Goal: Task Accomplishment & Management: Use online tool/utility

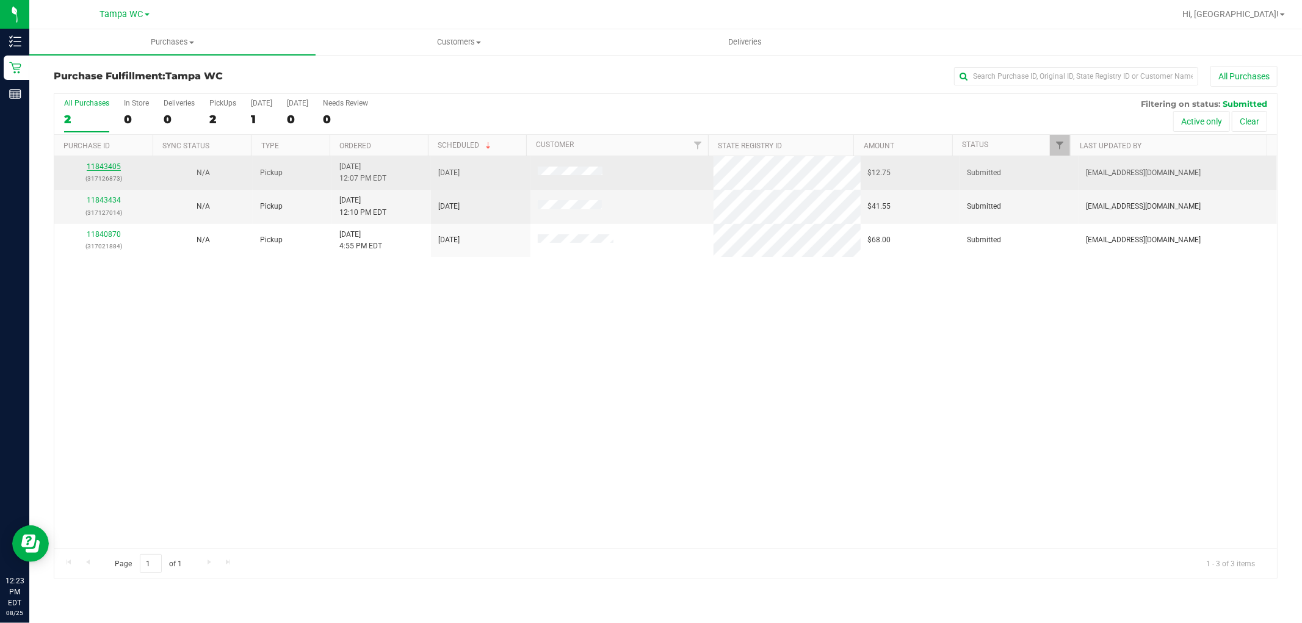
click at [118, 168] on link "11843405" at bounding box center [104, 166] width 34 height 9
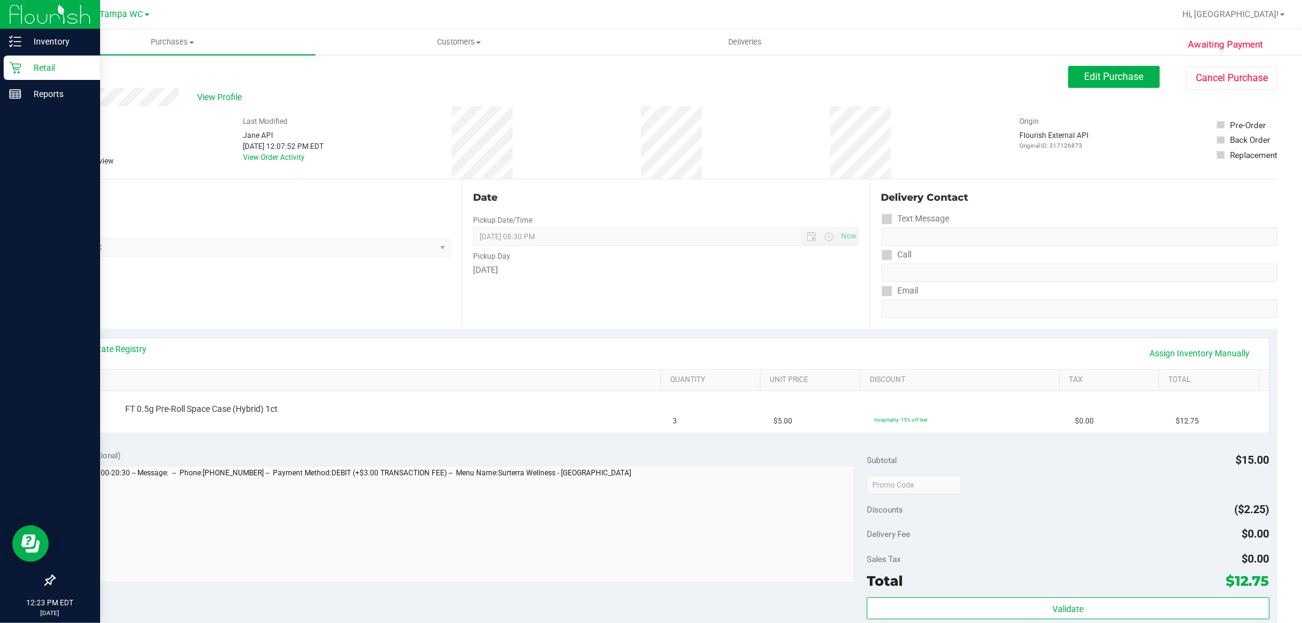
click at [8, 64] on div "Retail" at bounding box center [52, 68] width 96 height 24
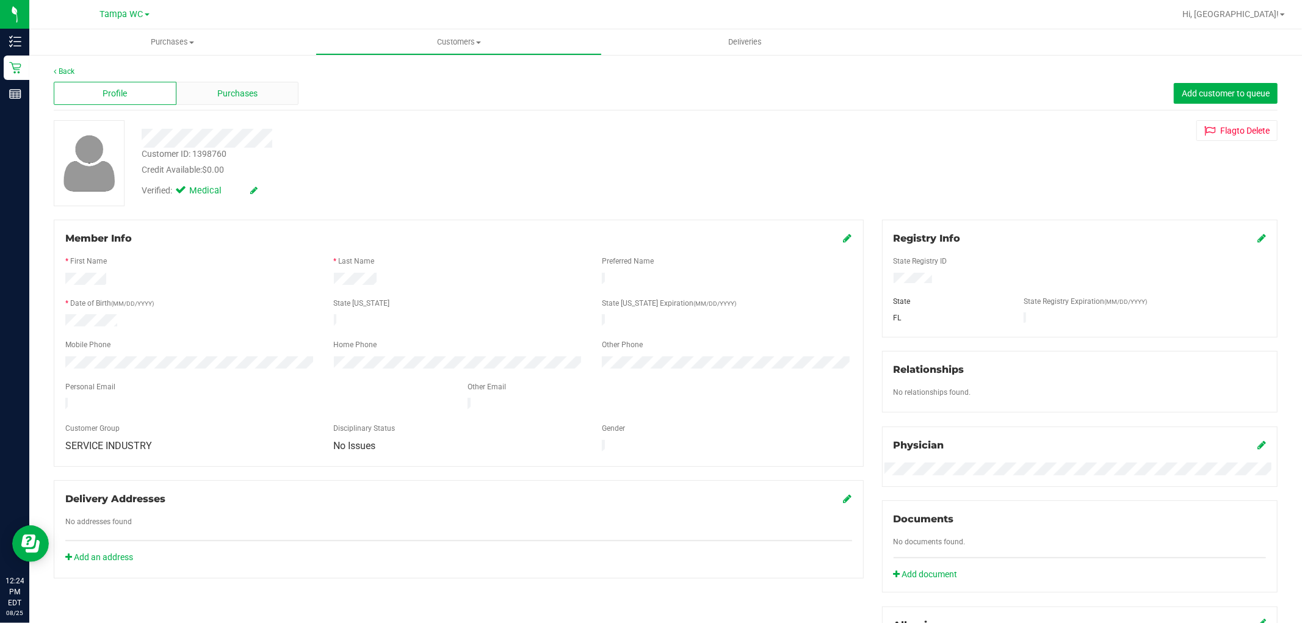
click at [227, 95] on span "Purchases" at bounding box center [237, 93] width 40 height 13
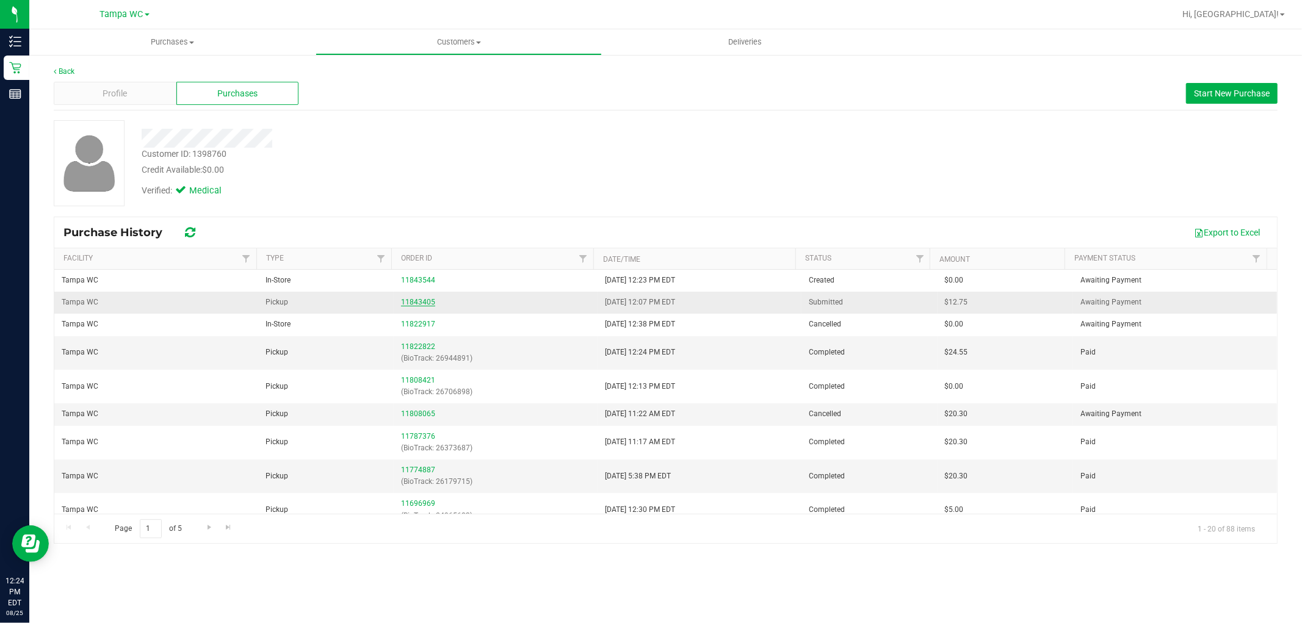
click at [406, 304] on link "11843405" at bounding box center [418, 302] width 34 height 9
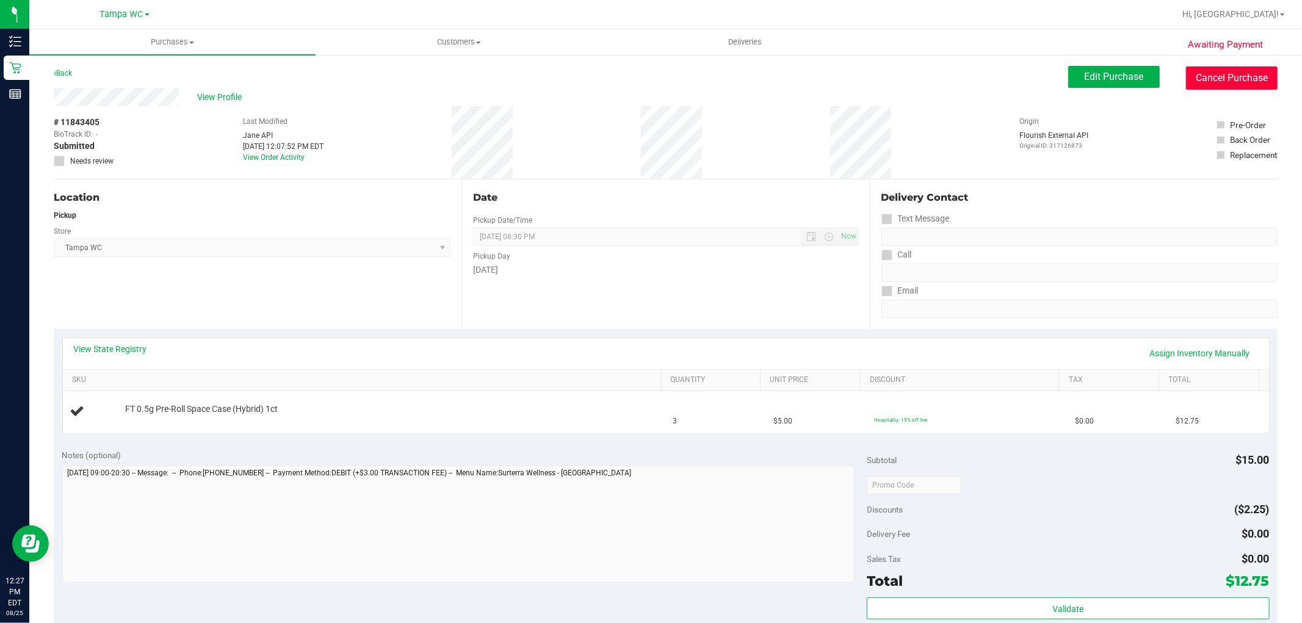
click at [1240, 84] on button "Cancel Purchase" at bounding box center [1232, 78] width 92 height 23
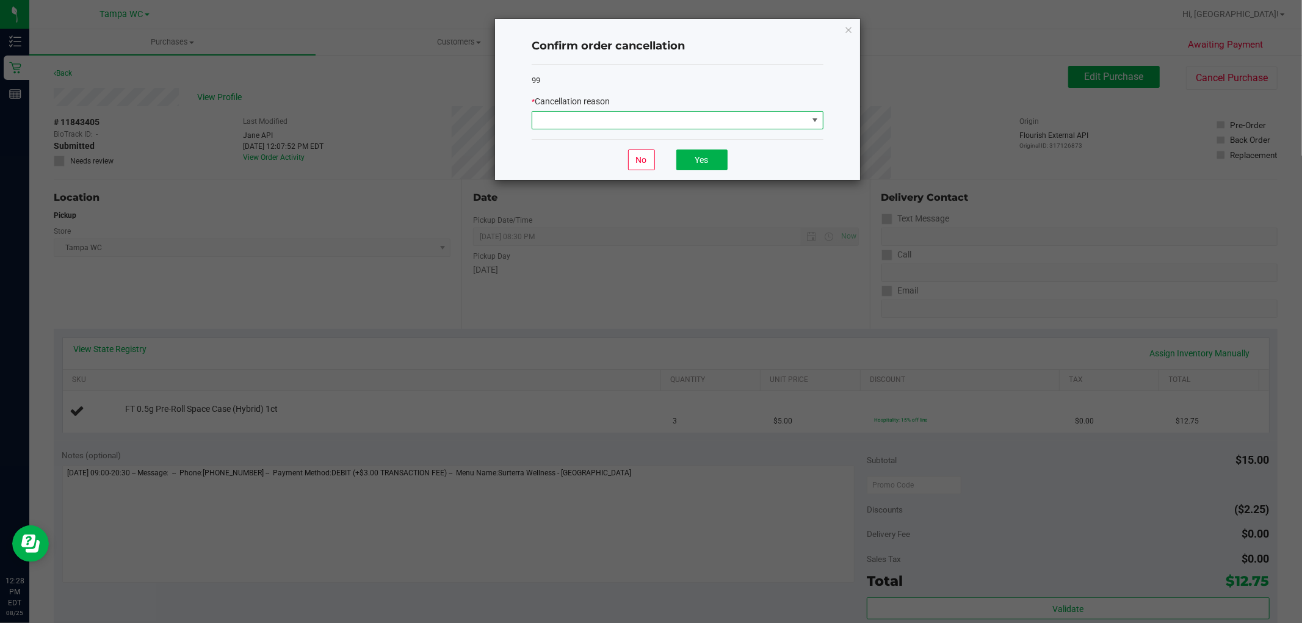
click at [593, 122] on span at bounding box center [669, 120] width 275 height 17
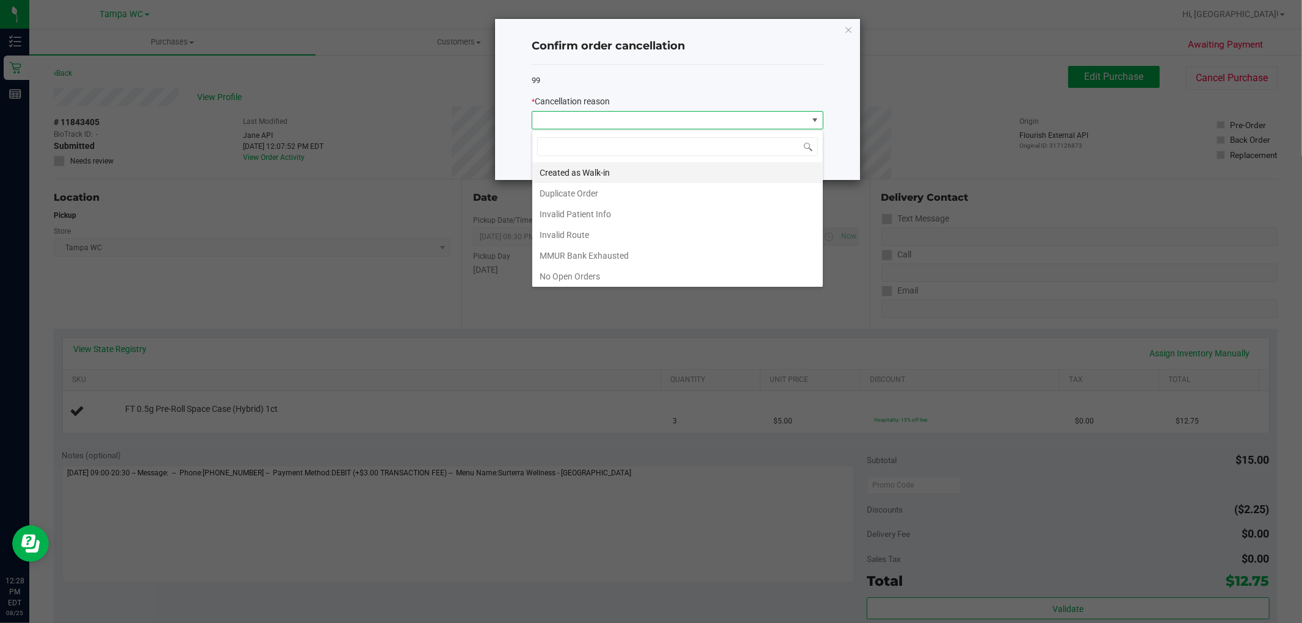
scroll to position [18, 291]
click at [597, 175] on li "Created as Walk-in" at bounding box center [677, 172] width 291 height 21
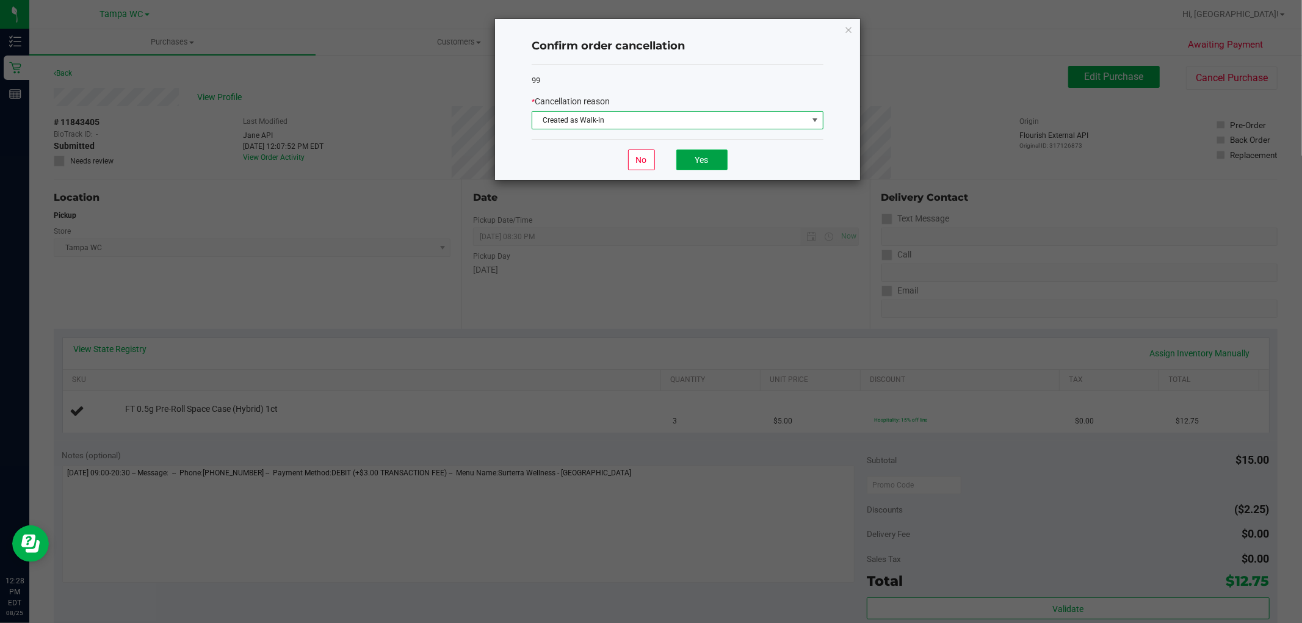
click at [680, 161] on button "Yes" at bounding box center [702, 160] width 51 height 21
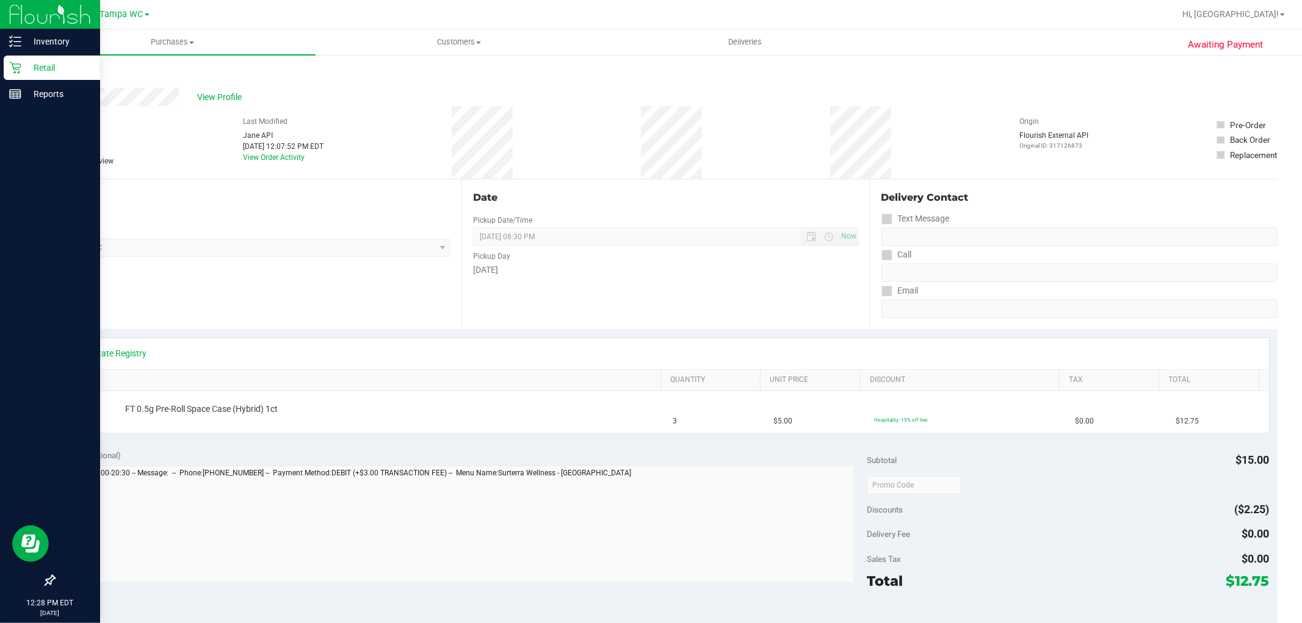
click at [12, 65] on icon at bounding box center [15, 68] width 12 height 12
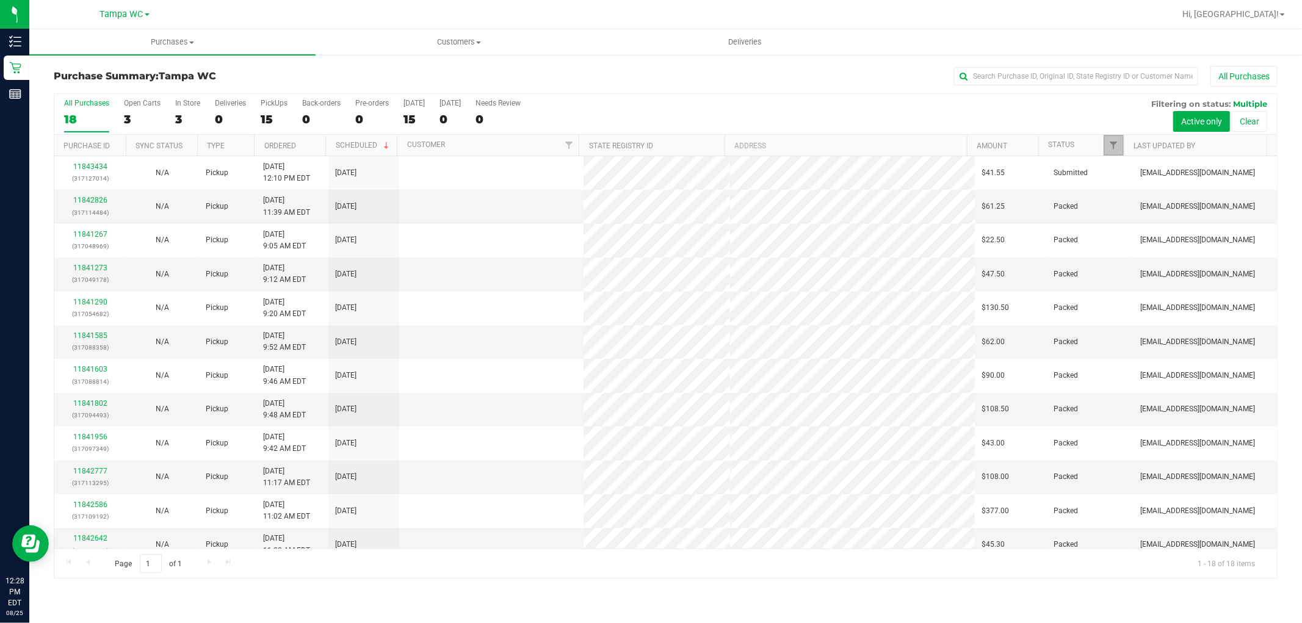
click at [1106, 142] on link "Filter" at bounding box center [1114, 145] width 20 height 21
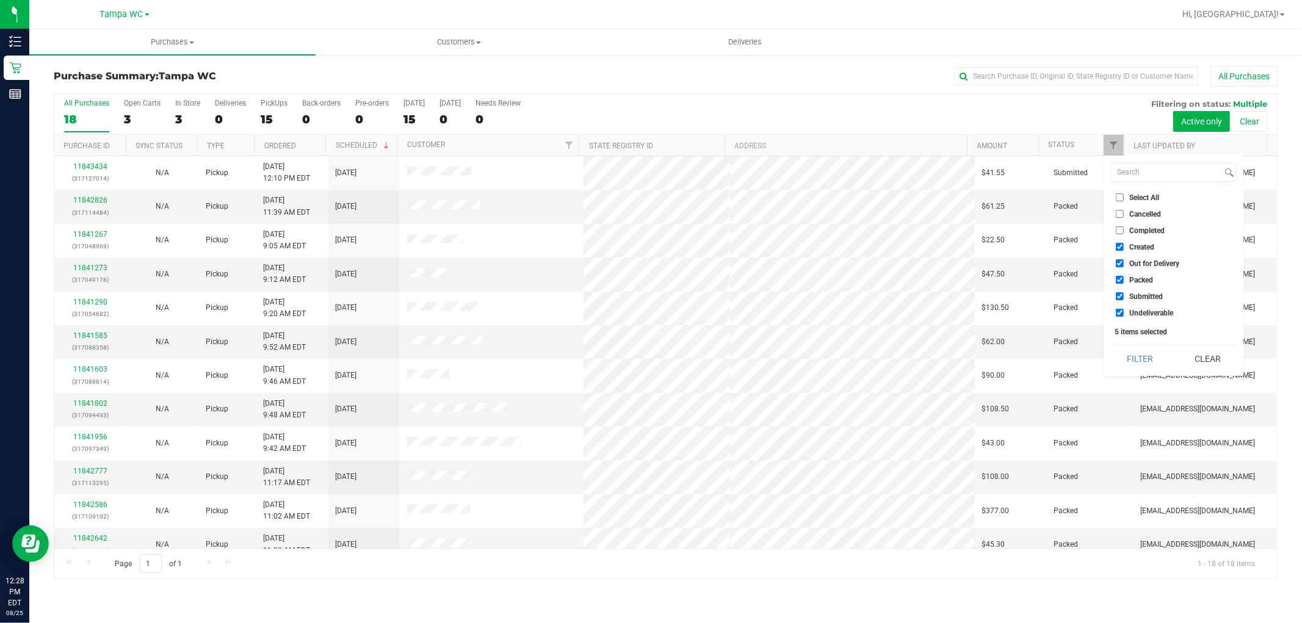
click at [1121, 282] on input "Packed" at bounding box center [1120, 280] width 8 height 8
checkbox input "false"
click at [1122, 266] on input "Out for Delivery" at bounding box center [1120, 263] width 8 height 8
checkbox input "false"
click at [1122, 249] on input "Created" at bounding box center [1120, 247] width 8 height 8
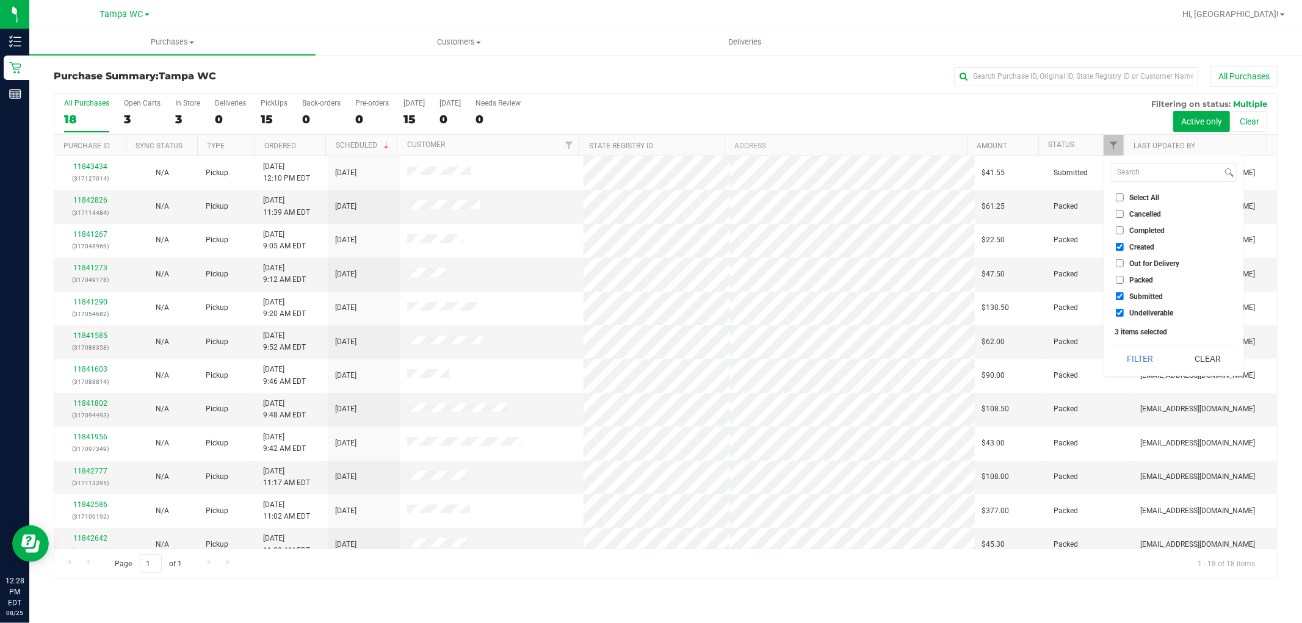
checkbox input "false"
click at [1123, 319] on li "Undeliverable" at bounding box center [1174, 313] width 126 height 13
click at [1123, 314] on input "Undeliverable" at bounding box center [1120, 313] width 8 height 8
checkbox input "false"
click at [1134, 350] on button "Filter" at bounding box center [1140, 359] width 59 height 27
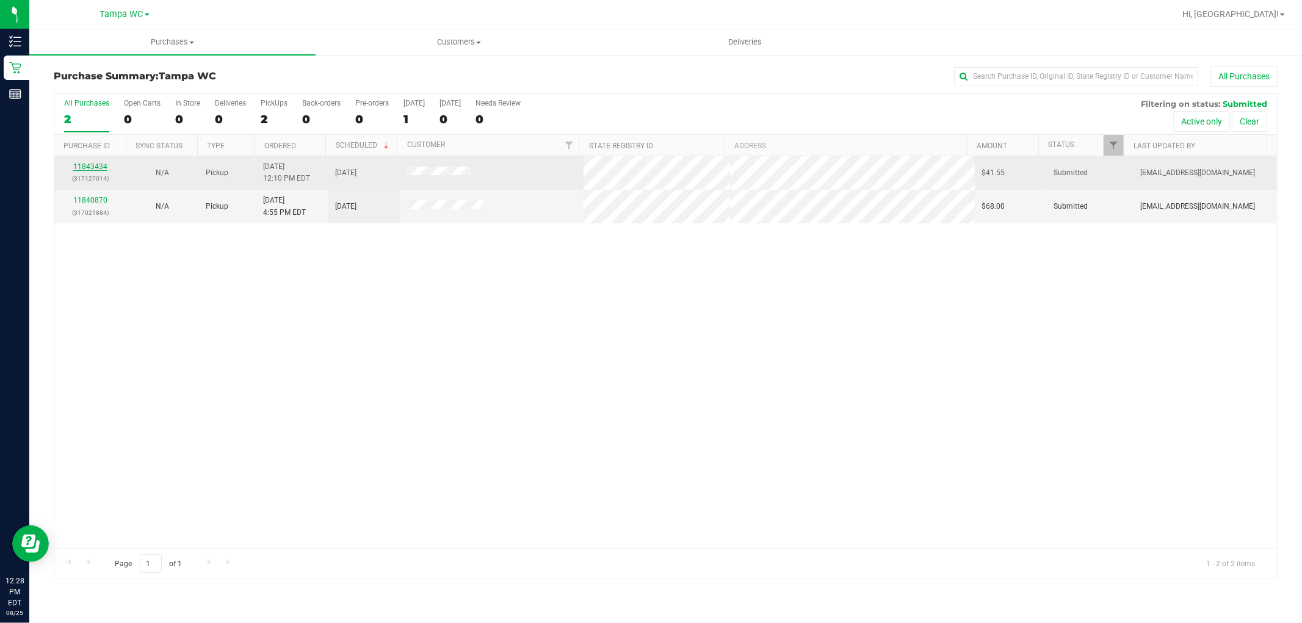
click at [84, 166] on link "11843434" at bounding box center [90, 166] width 34 height 9
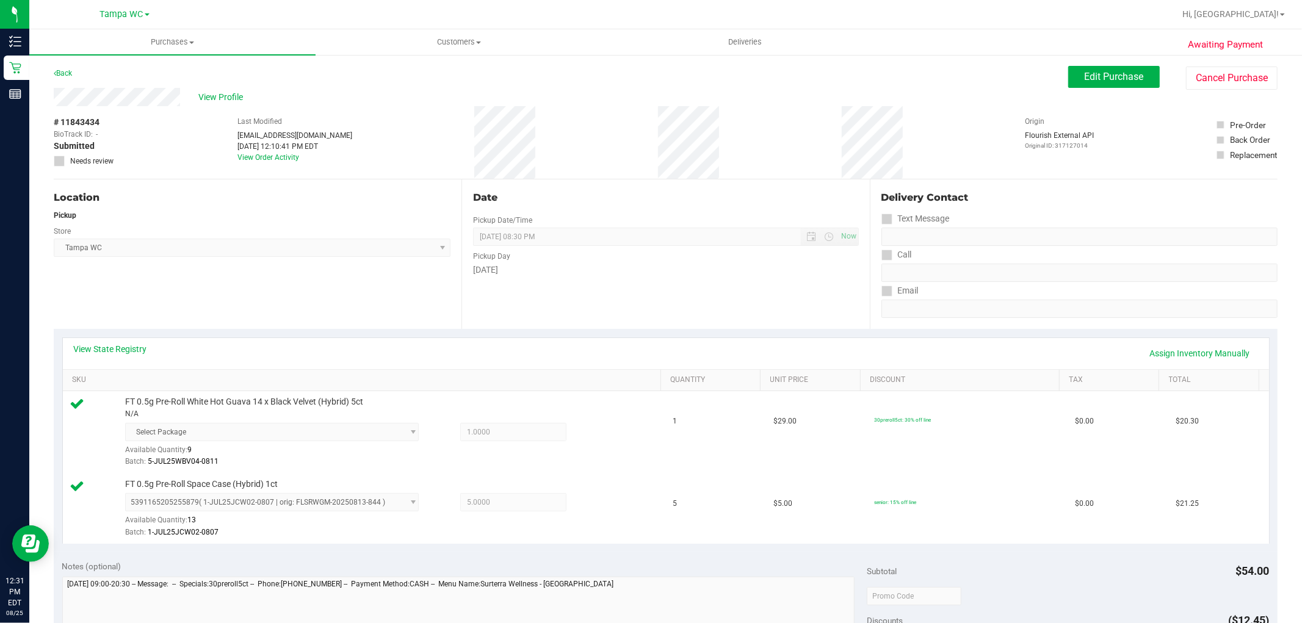
scroll to position [339, 0]
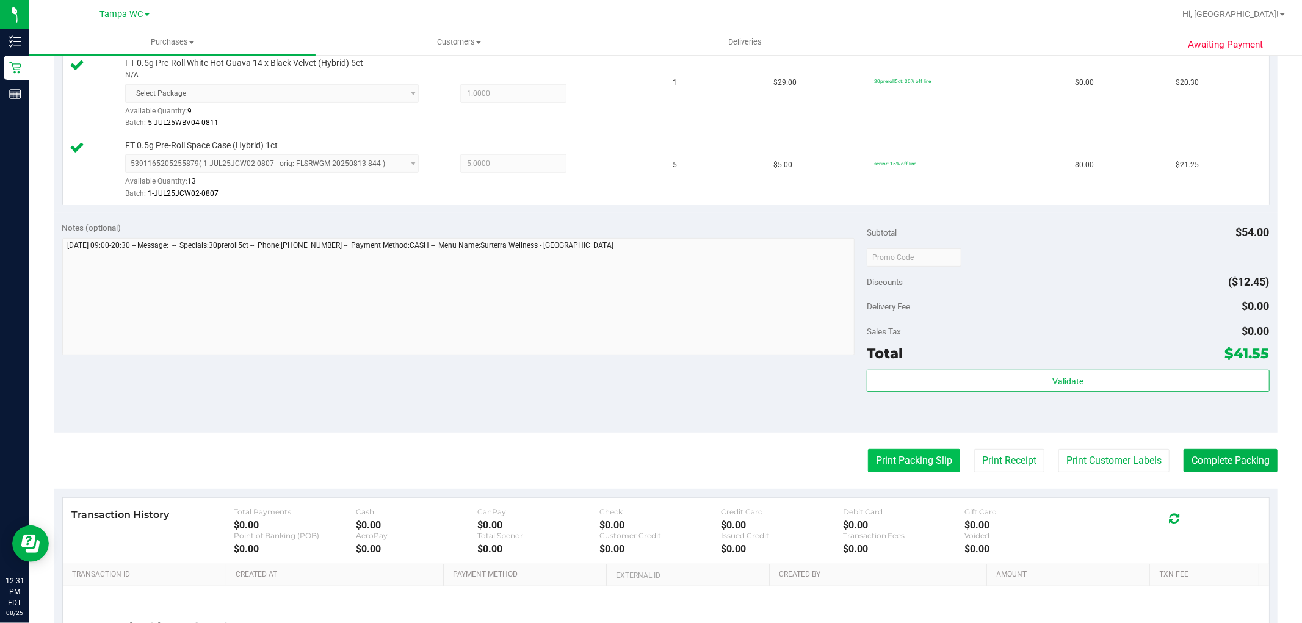
click at [935, 462] on button "Print Packing Slip" at bounding box center [914, 460] width 92 height 23
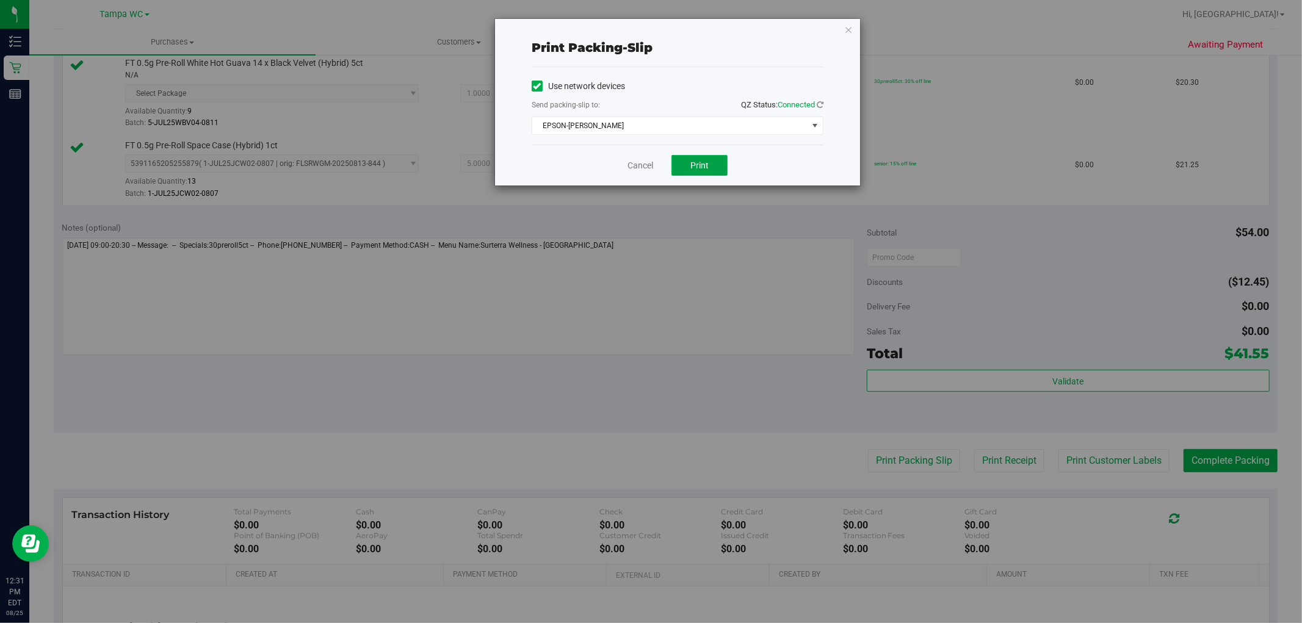
click at [712, 166] on button "Print" at bounding box center [700, 165] width 56 height 21
click at [645, 162] on link "Cancel" at bounding box center [641, 165] width 26 height 13
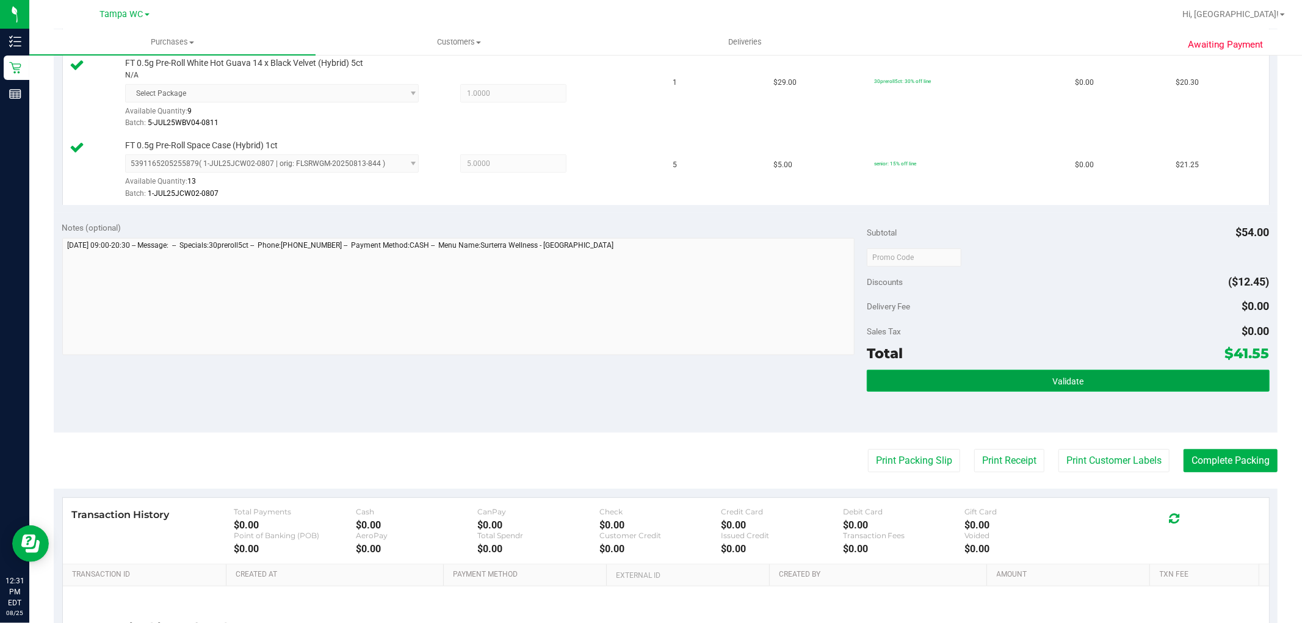
click at [1125, 385] on button "Validate" at bounding box center [1068, 381] width 402 height 22
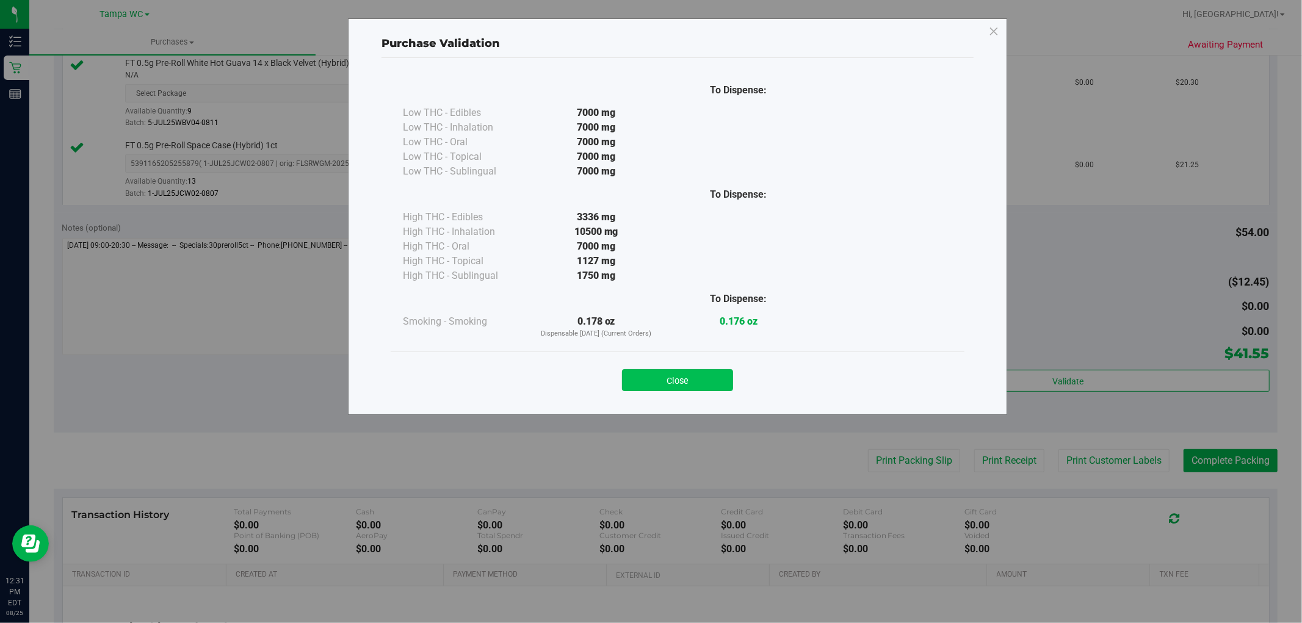
click at [702, 369] on button "Close" at bounding box center [677, 380] width 111 height 22
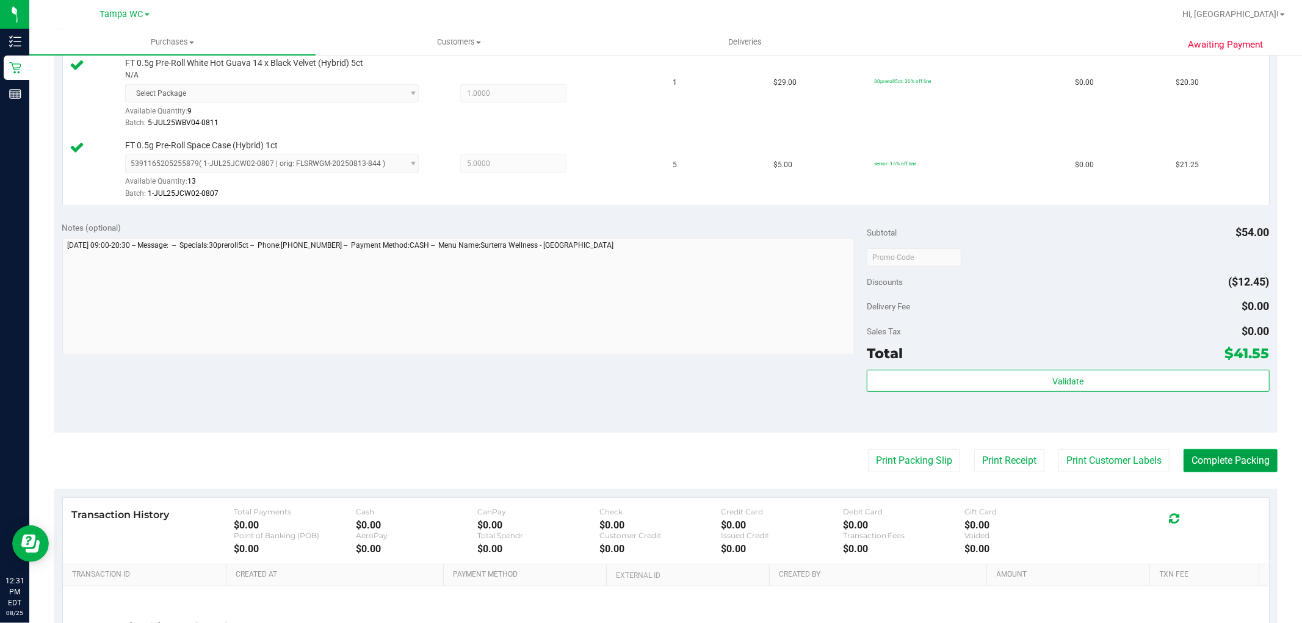
click at [1203, 454] on button "Complete Packing" at bounding box center [1231, 460] width 94 height 23
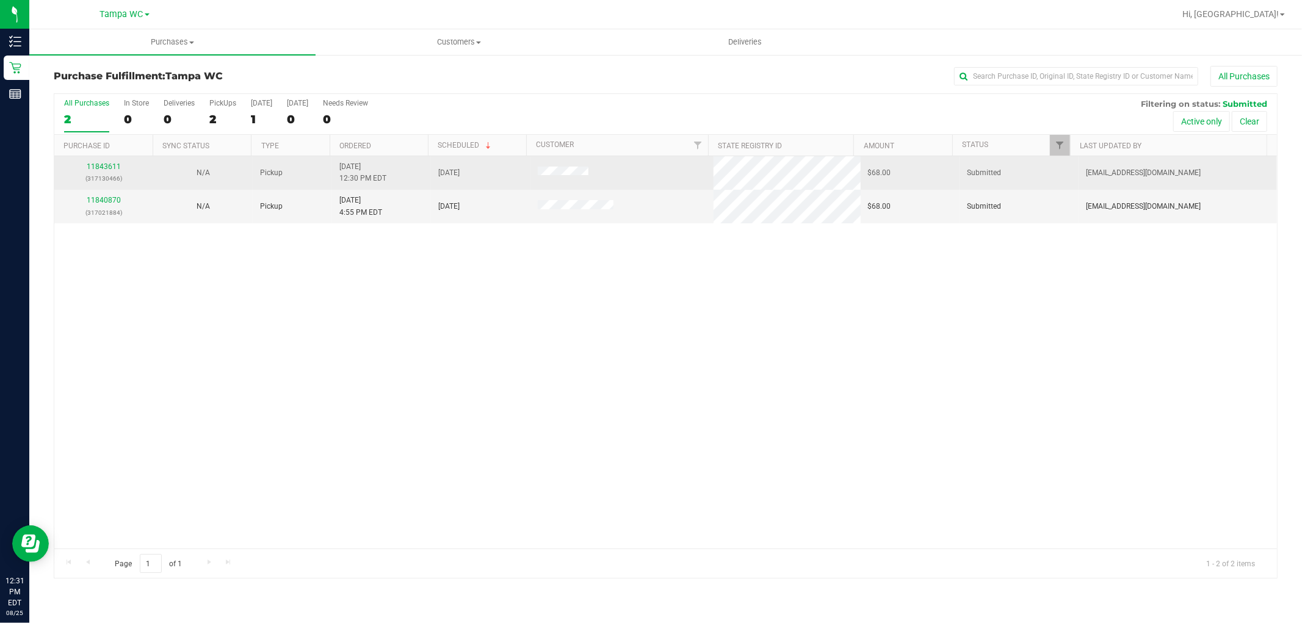
click at [100, 161] on div "11843611 (317130466)" at bounding box center [104, 172] width 84 height 23
click at [114, 165] on link "11843611" at bounding box center [104, 166] width 34 height 9
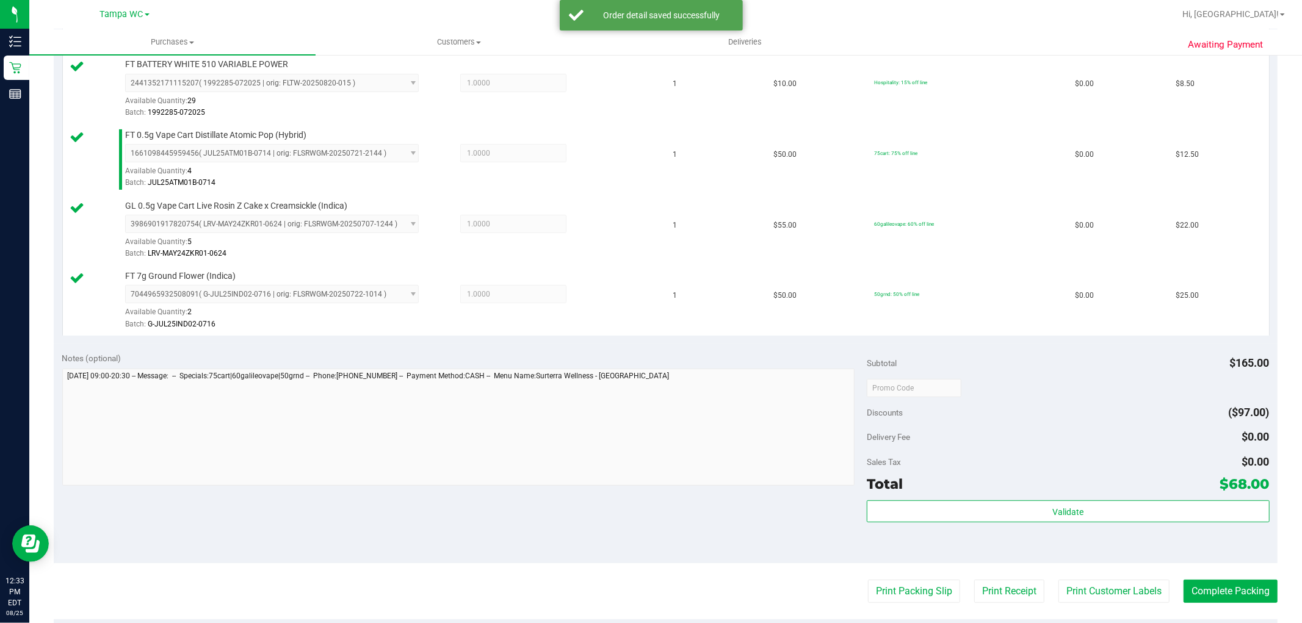
scroll to position [588, 0]
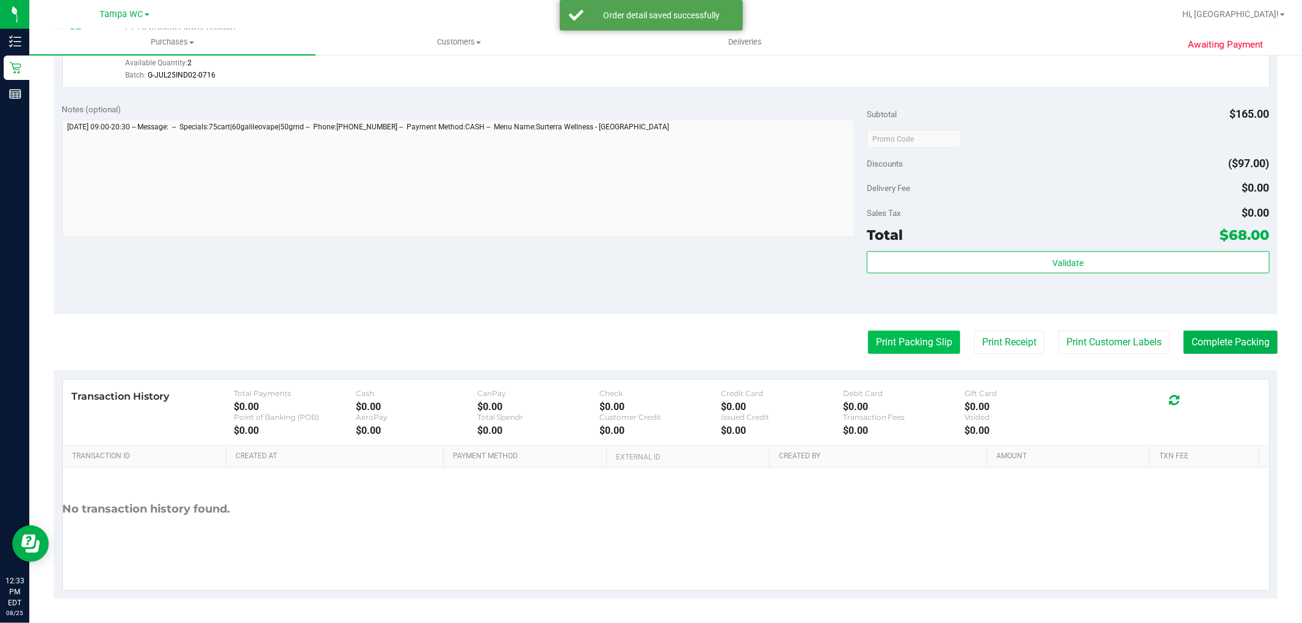
click at [899, 344] on button "Print Packing Slip" at bounding box center [914, 342] width 92 height 23
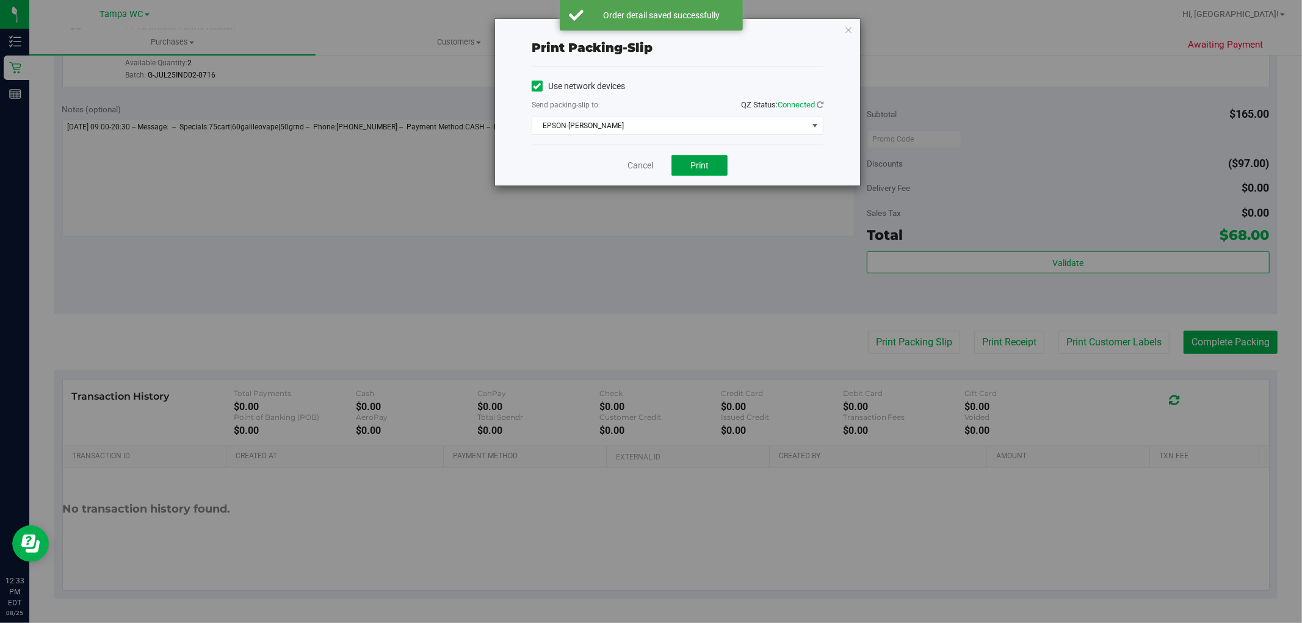
click at [697, 170] on span "Print" at bounding box center [700, 166] width 18 height 10
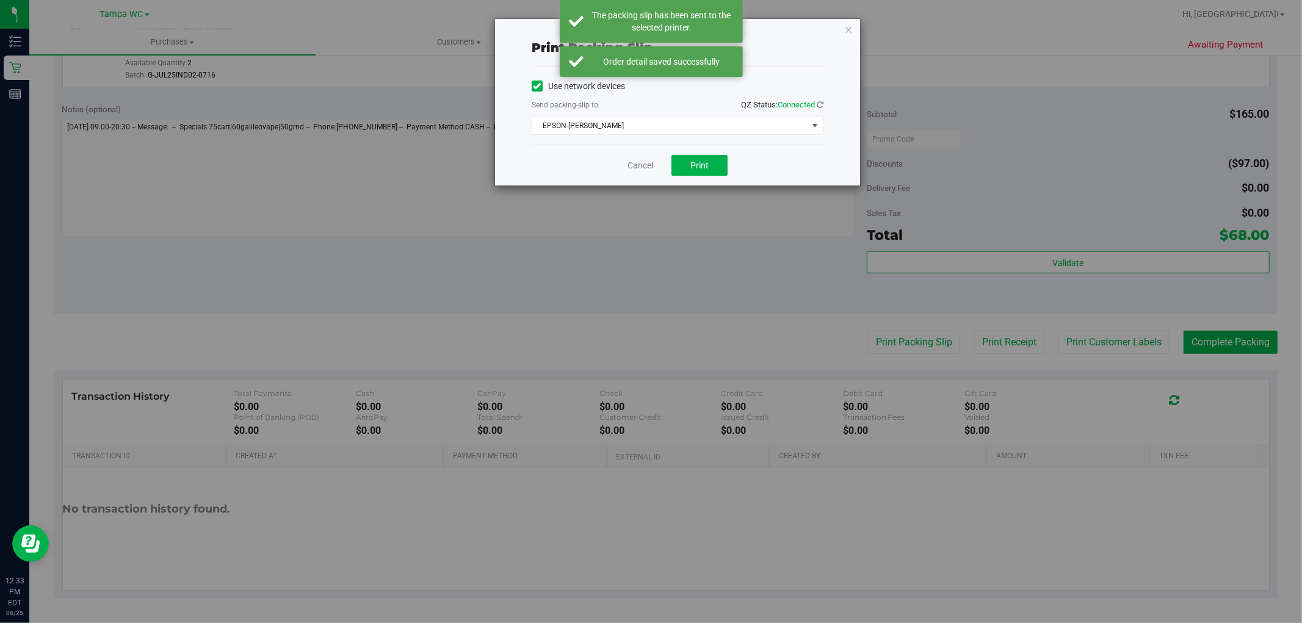
drag, startPoint x: 755, startPoint y: 93, endPoint x: 853, endPoint y: 27, distance: 117.5
click at [853, 27] on div "Print packing-slip Use network devices Send packing-slip to: QZ Status: Connect…" at bounding box center [677, 102] width 365 height 167
click at [844, 27] on div "Print packing-slip Use network devices Send packing-slip to: QZ Status: Connect…" at bounding box center [677, 102] width 365 height 167
click at [844, 29] on icon "button" at bounding box center [848, 29] width 9 height 15
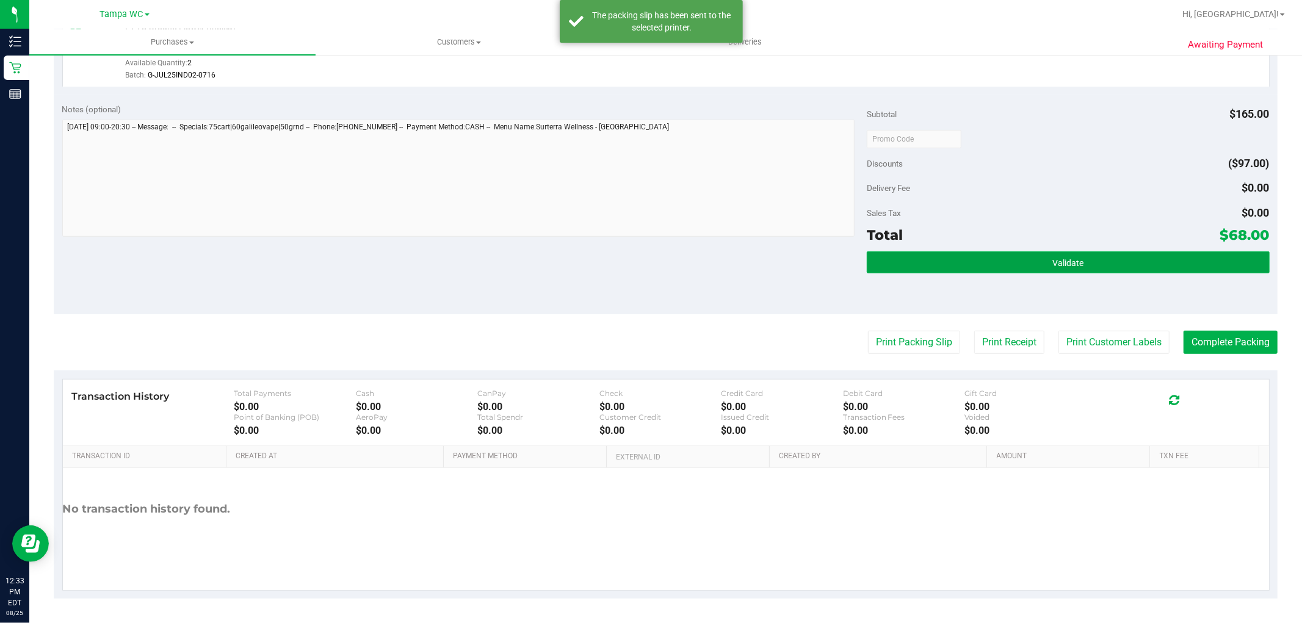
click at [934, 256] on button "Validate" at bounding box center [1068, 263] width 402 height 22
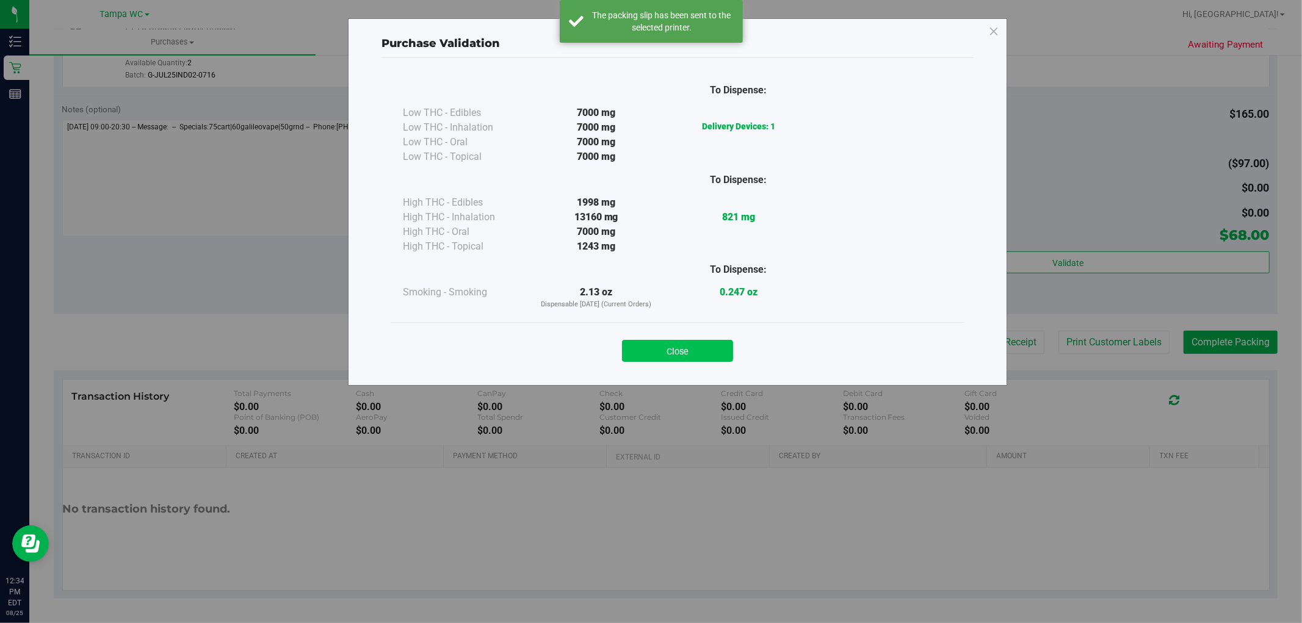
click at [686, 352] on button "Close" at bounding box center [677, 351] width 111 height 22
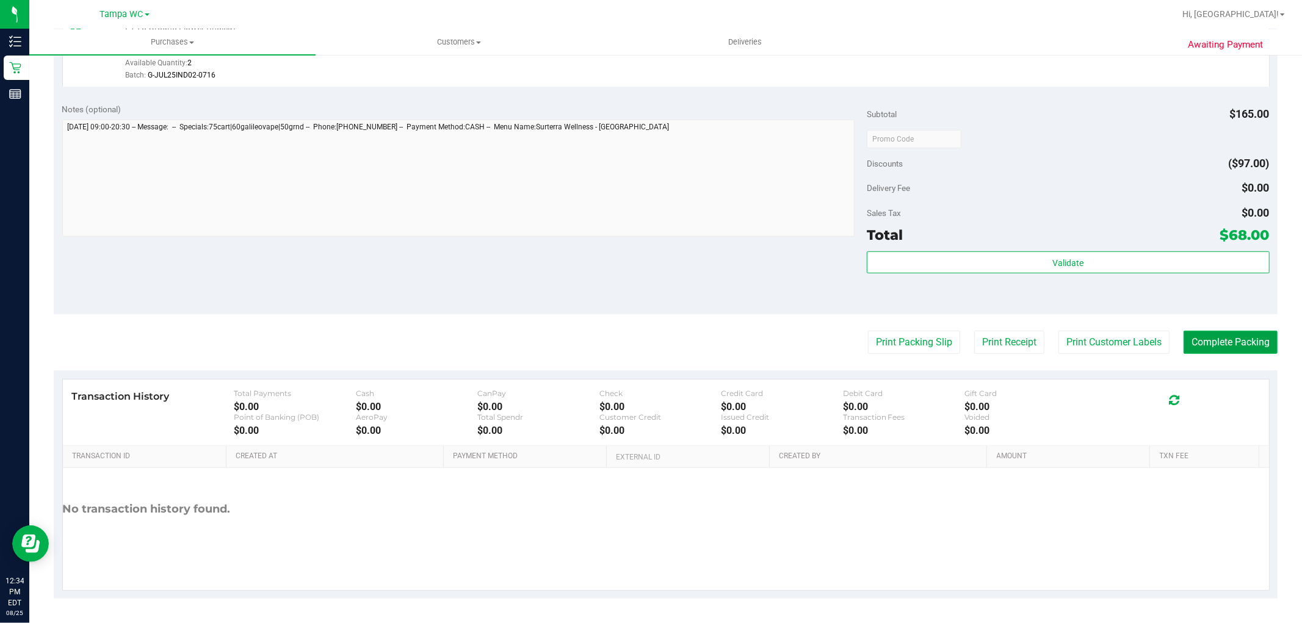
click at [1262, 340] on button "Complete Packing" at bounding box center [1231, 342] width 94 height 23
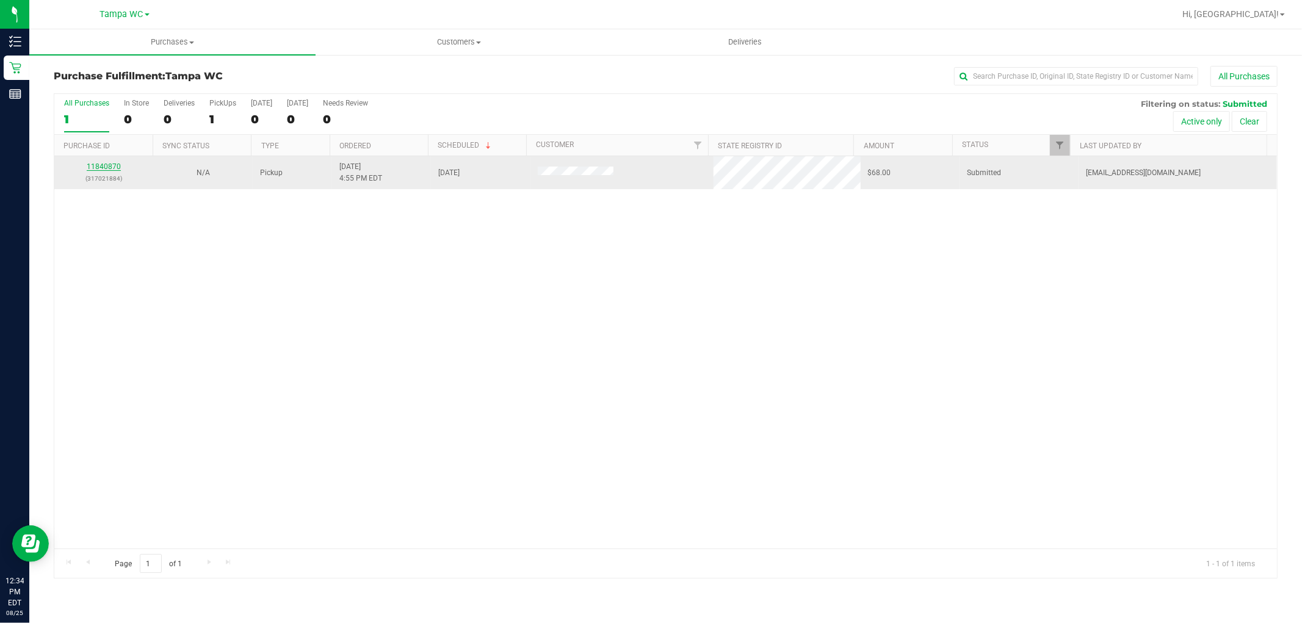
click at [100, 165] on link "11840870" at bounding box center [104, 166] width 34 height 9
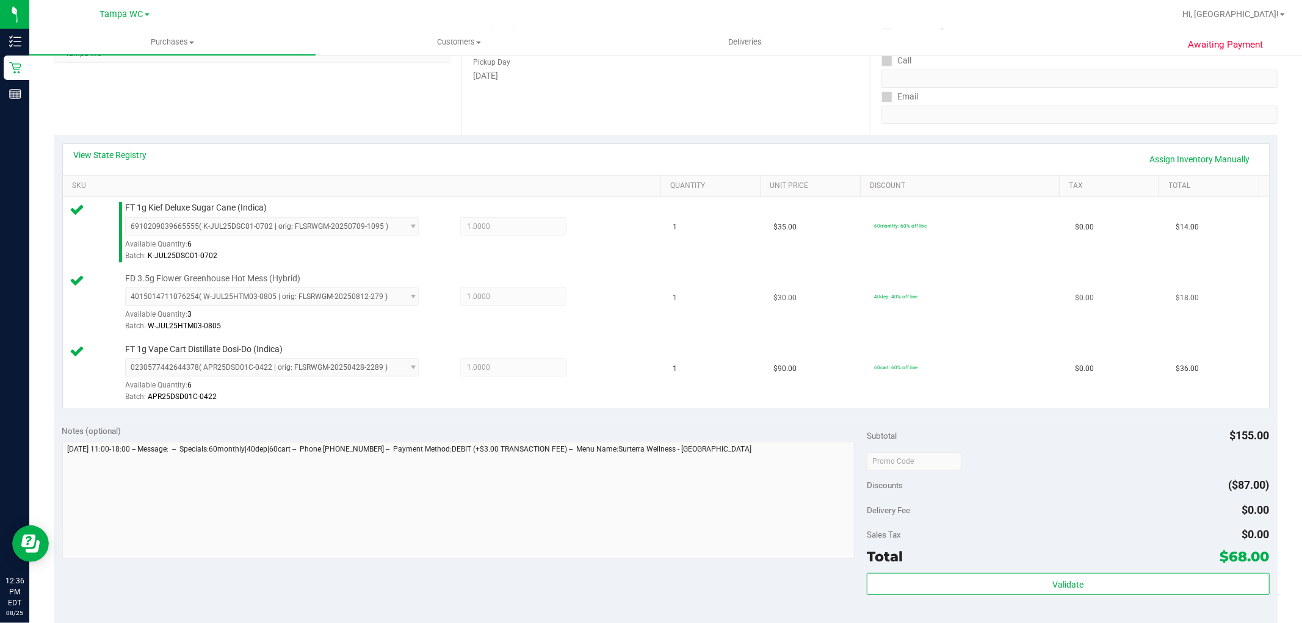
scroll to position [339, 0]
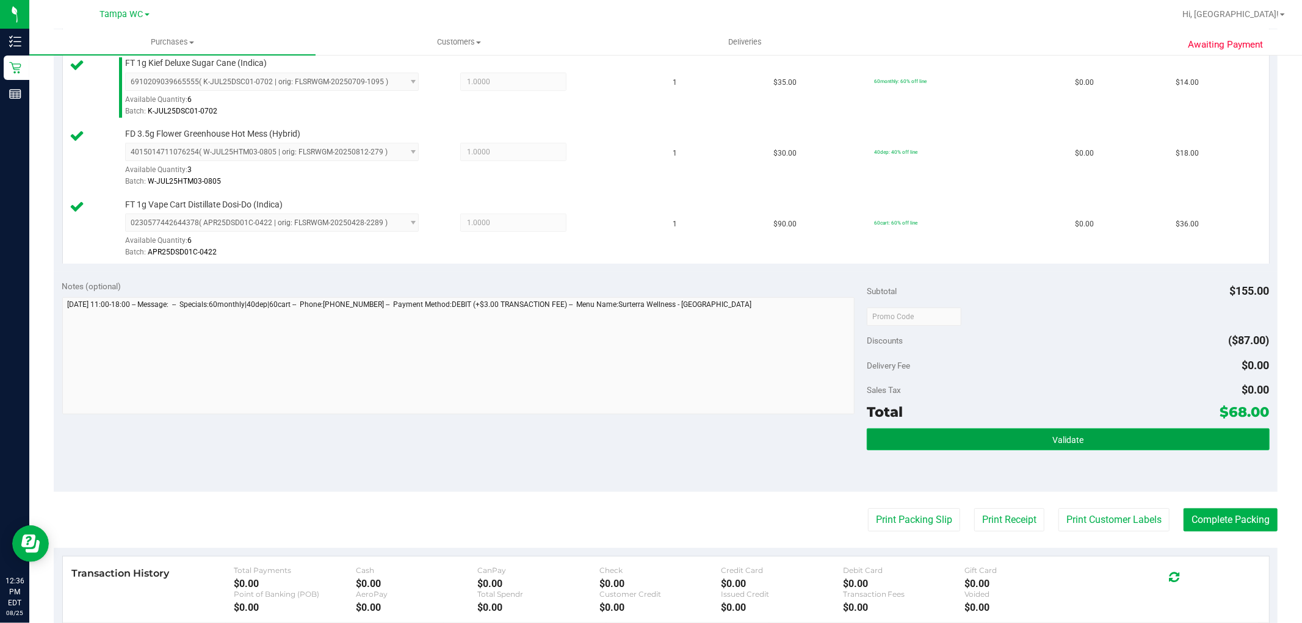
click at [948, 435] on button "Validate" at bounding box center [1068, 440] width 402 height 22
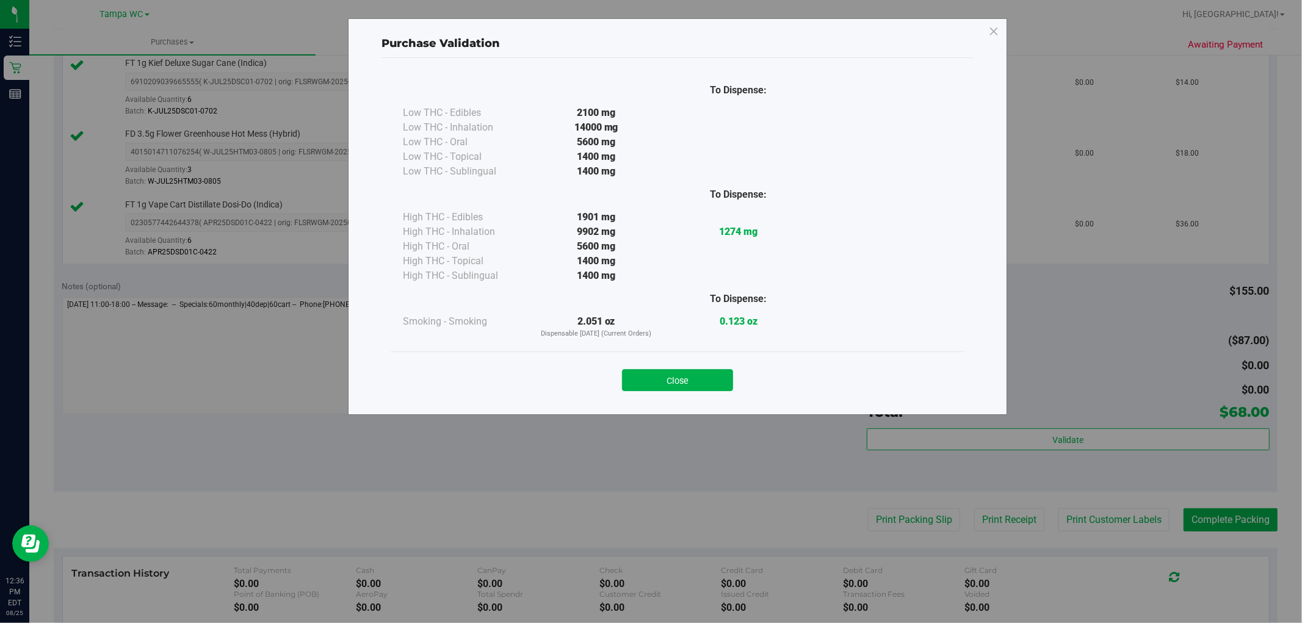
click at [669, 385] on button "Close" at bounding box center [677, 380] width 111 height 22
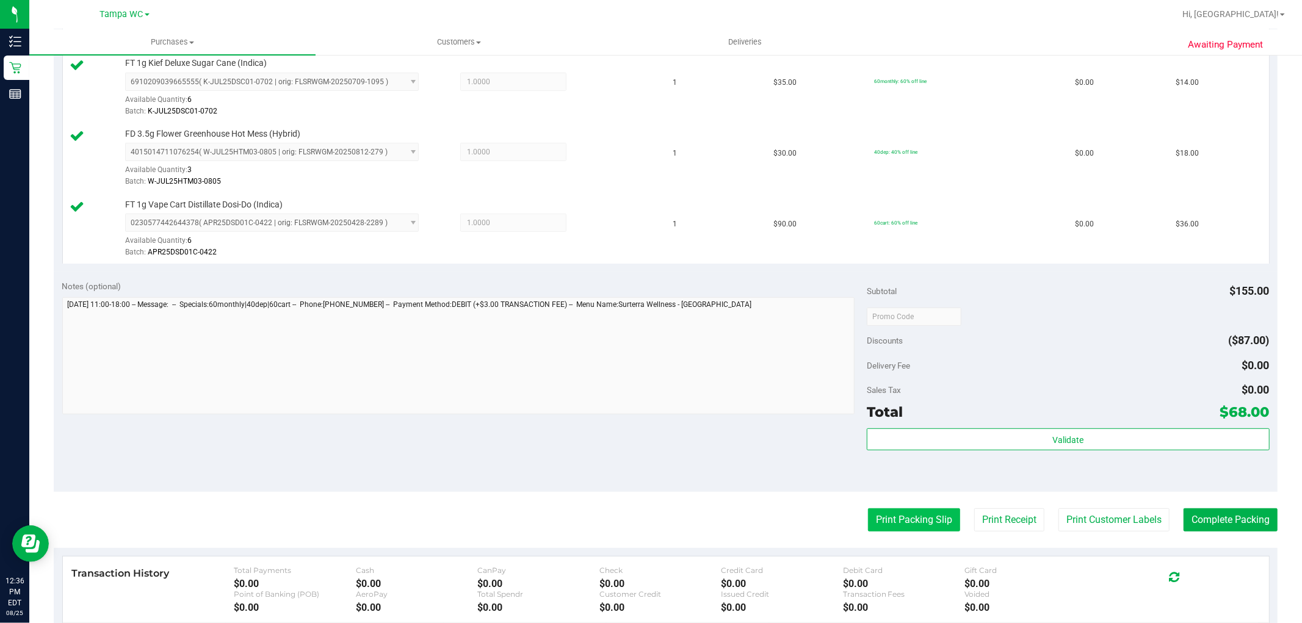
click at [885, 526] on button "Print Packing Slip" at bounding box center [914, 520] width 92 height 23
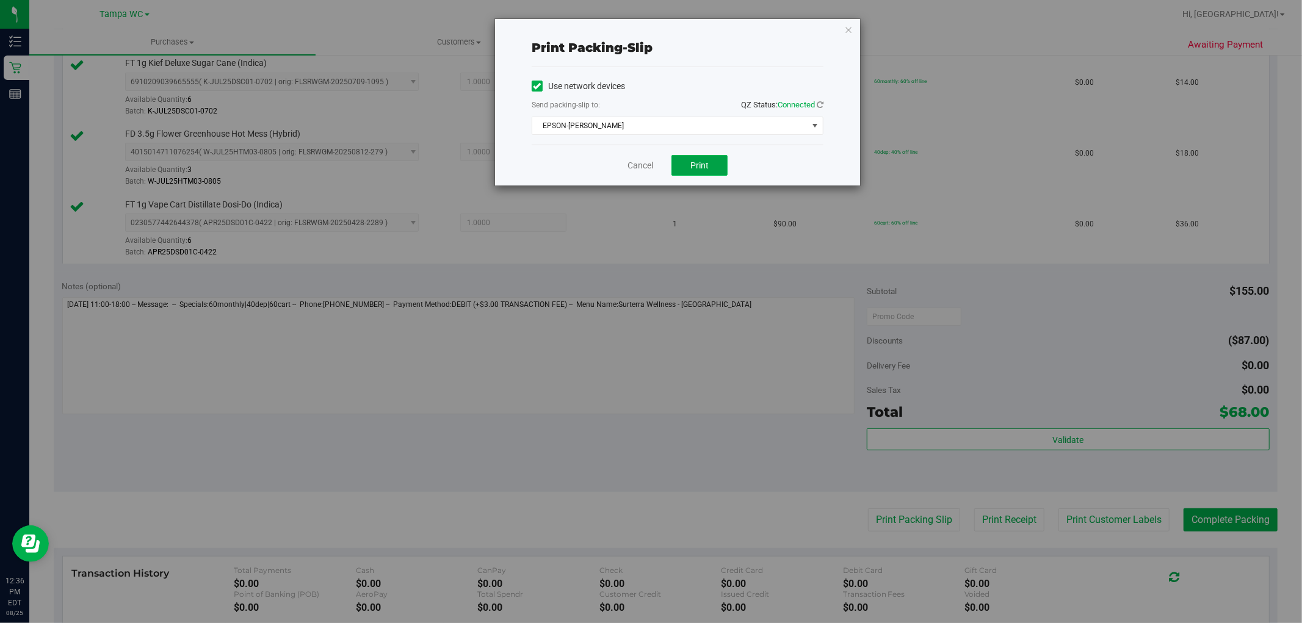
click at [717, 159] on button "Print" at bounding box center [700, 165] width 56 height 21
click at [645, 159] on link "Cancel" at bounding box center [641, 165] width 26 height 13
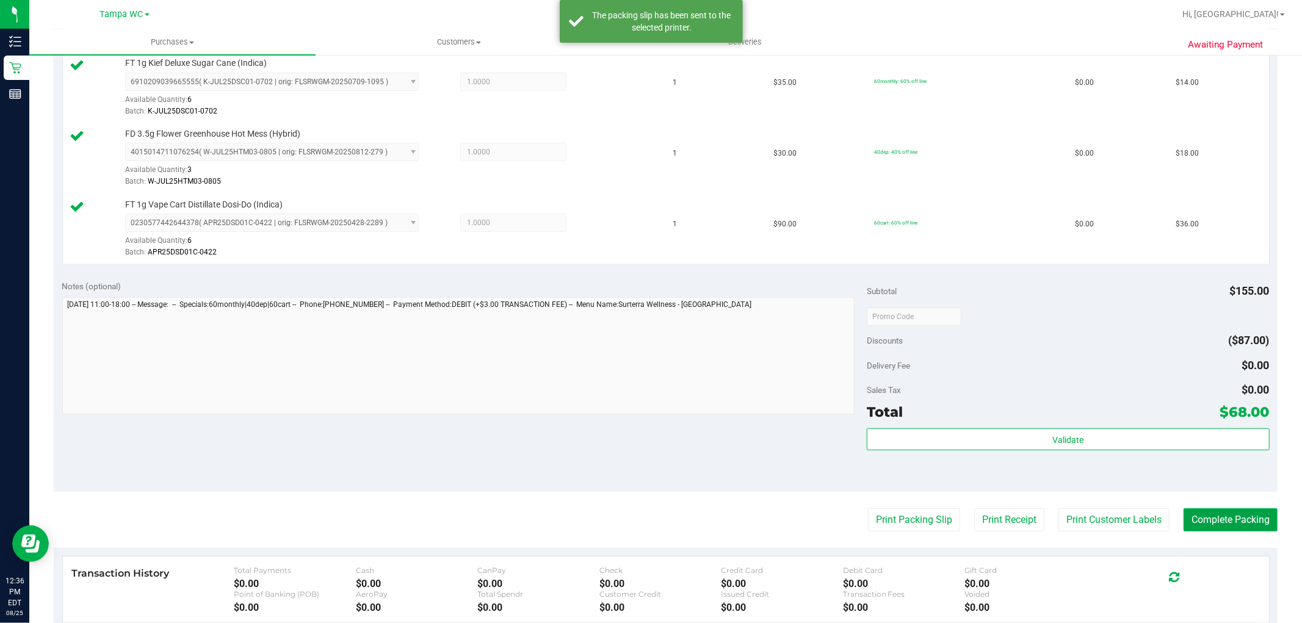
click at [1237, 520] on button "Complete Packing" at bounding box center [1231, 520] width 94 height 23
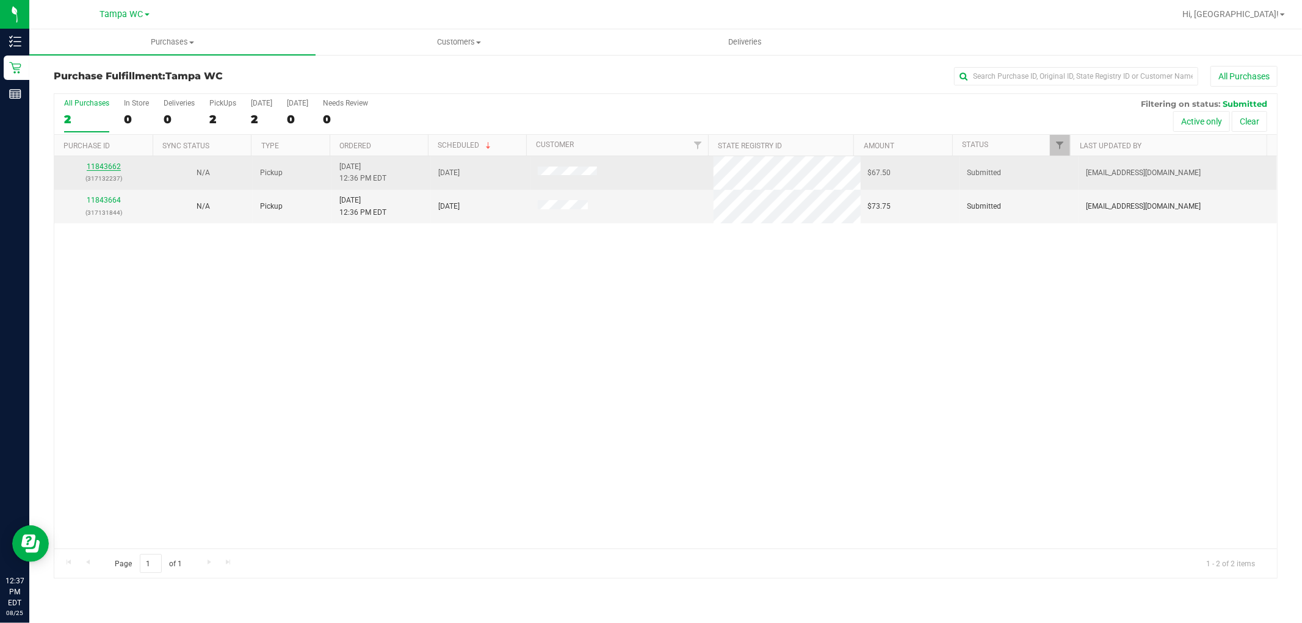
click at [105, 164] on link "11843662" at bounding box center [104, 166] width 34 height 9
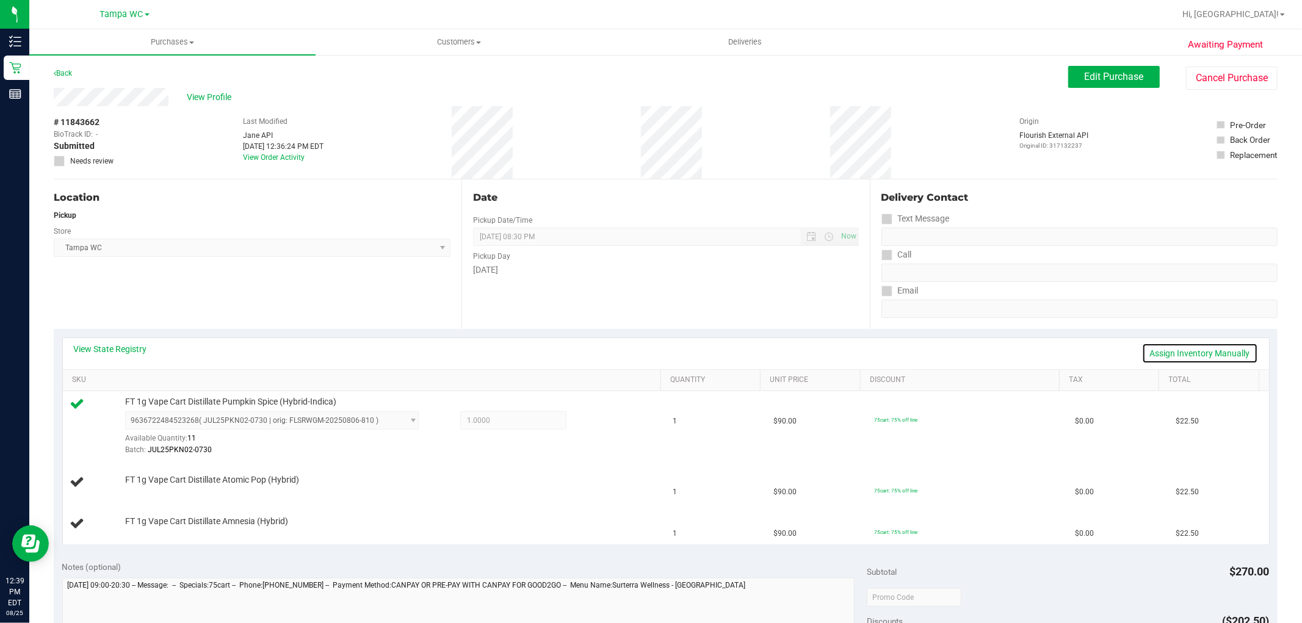
click at [1158, 344] on link "Assign Inventory Manually" at bounding box center [1200, 353] width 116 height 21
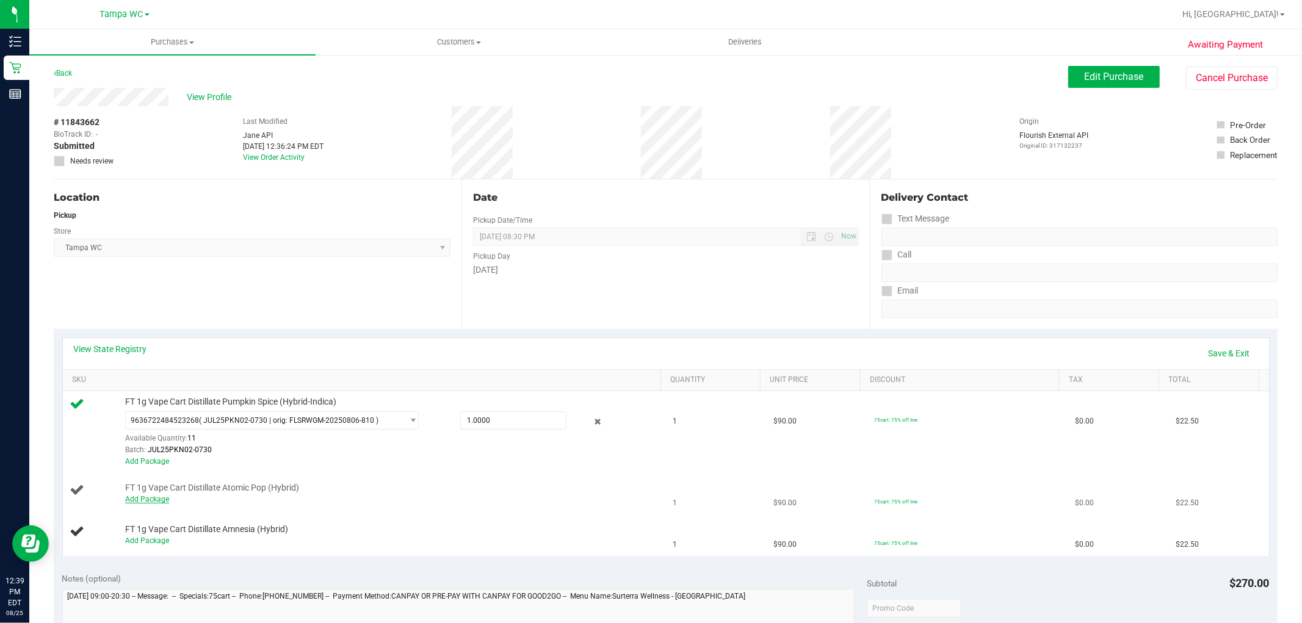
click at [161, 499] on link "Add Package" at bounding box center [147, 499] width 44 height 9
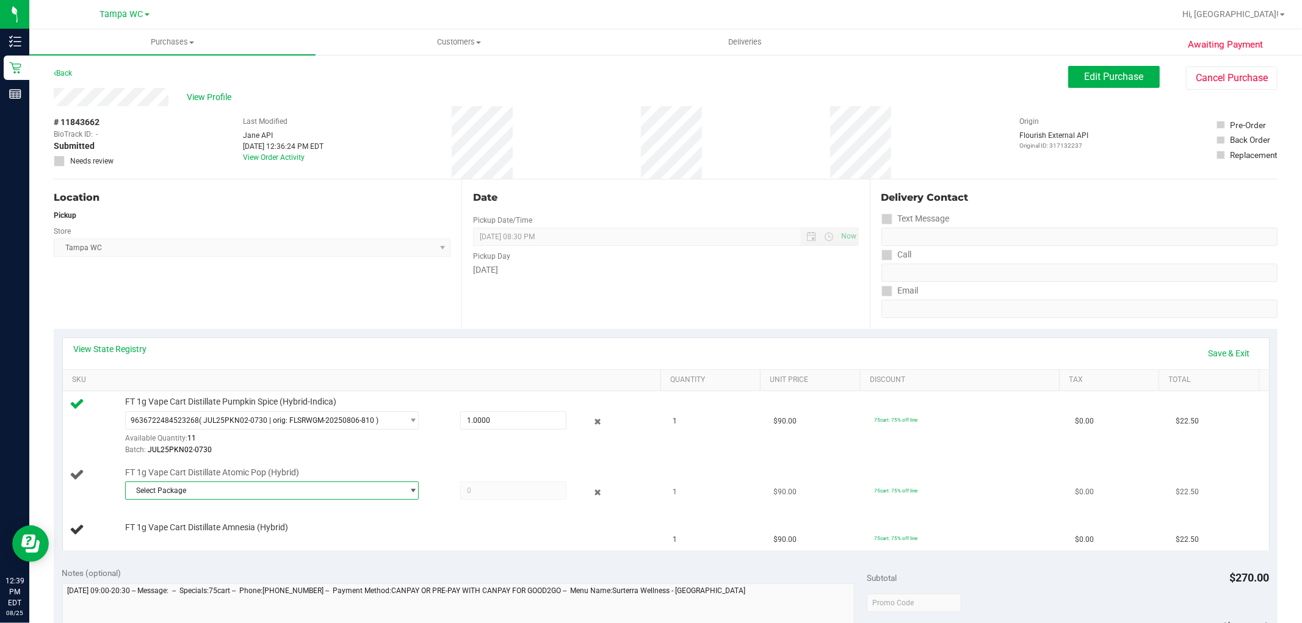
click at [185, 490] on span "Select Package" at bounding box center [264, 490] width 277 height 17
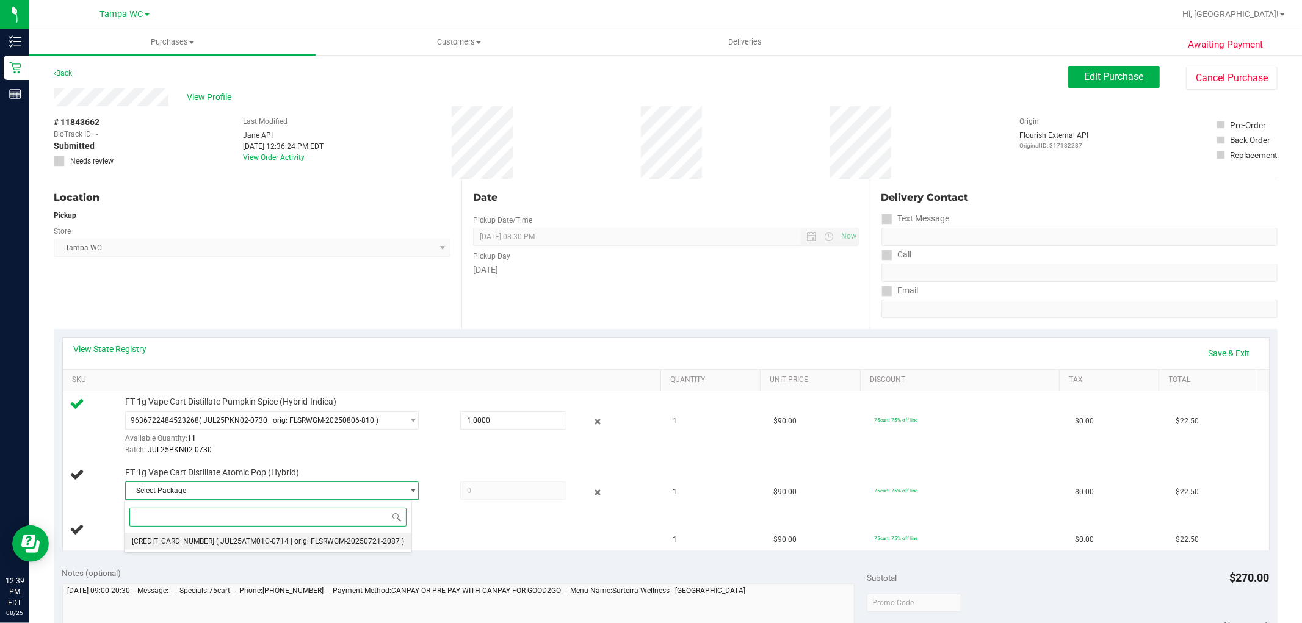
click at [216, 545] on span "( JUL25ATM01C-0714 | orig: FLSRWGM-20250721-2087 )" at bounding box center [310, 541] width 188 height 9
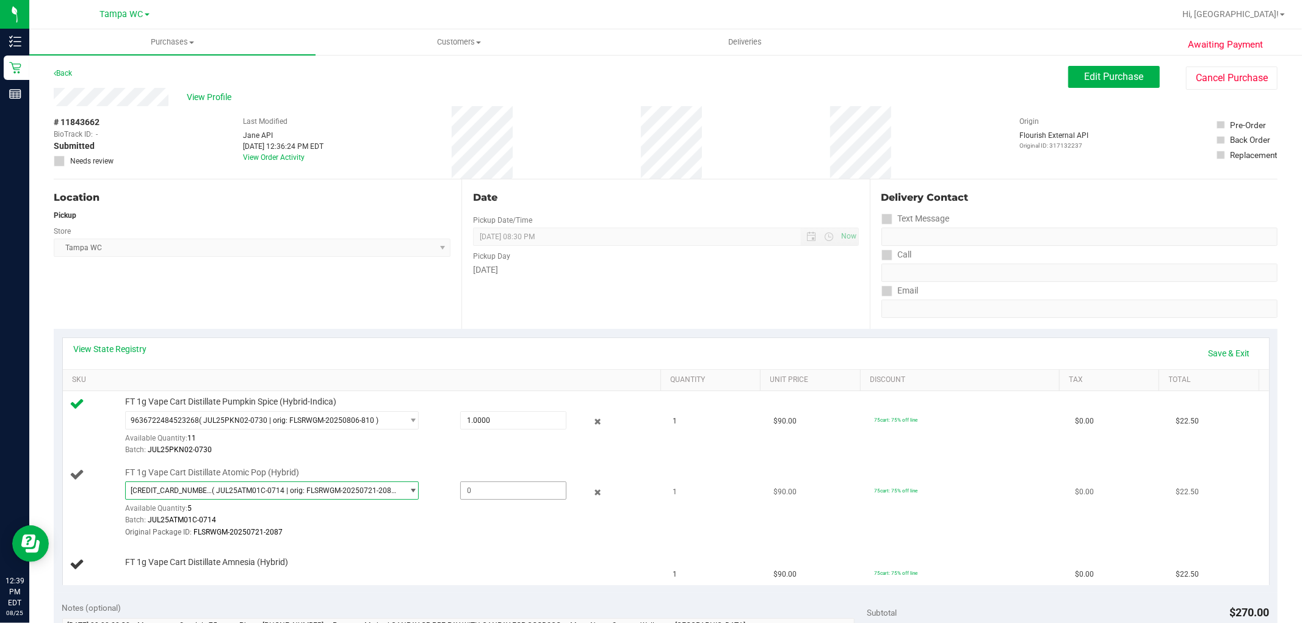
click at [463, 490] on span at bounding box center [513, 491] width 106 height 18
type input "1.00"
type input "1.0000"
click at [495, 523] on div "Batch: JUL25ATM01C-0714" at bounding box center [390, 521] width 530 height 12
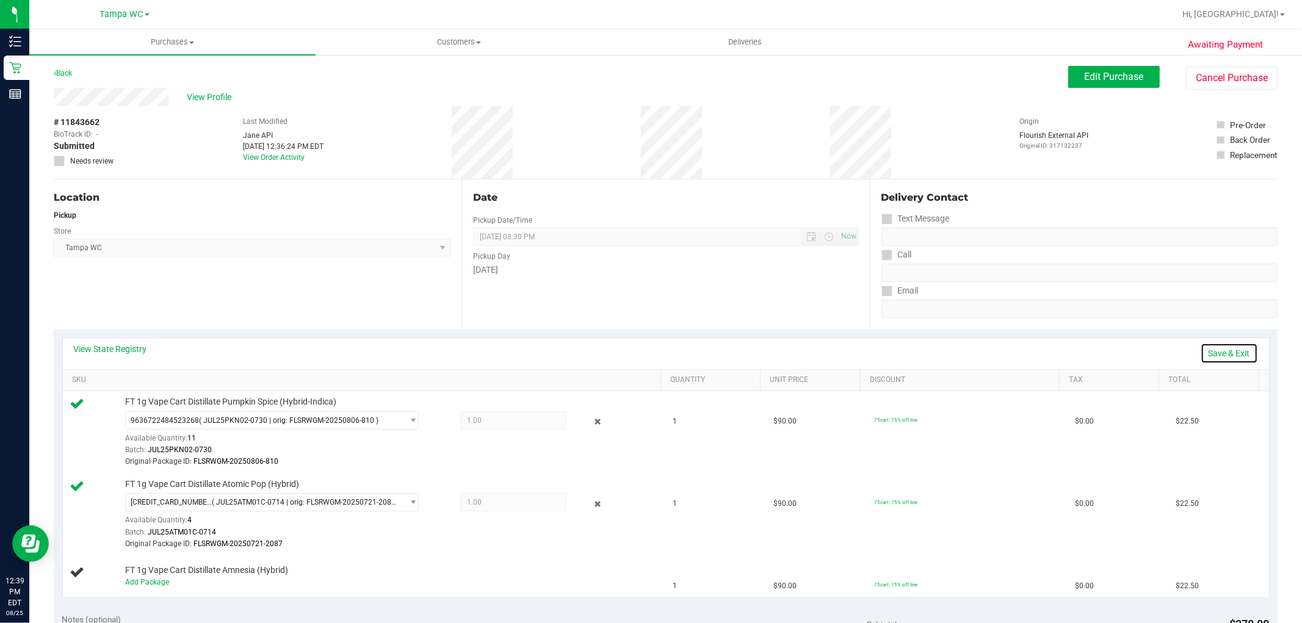
click at [1210, 352] on link "Save & Exit" at bounding box center [1229, 353] width 57 height 21
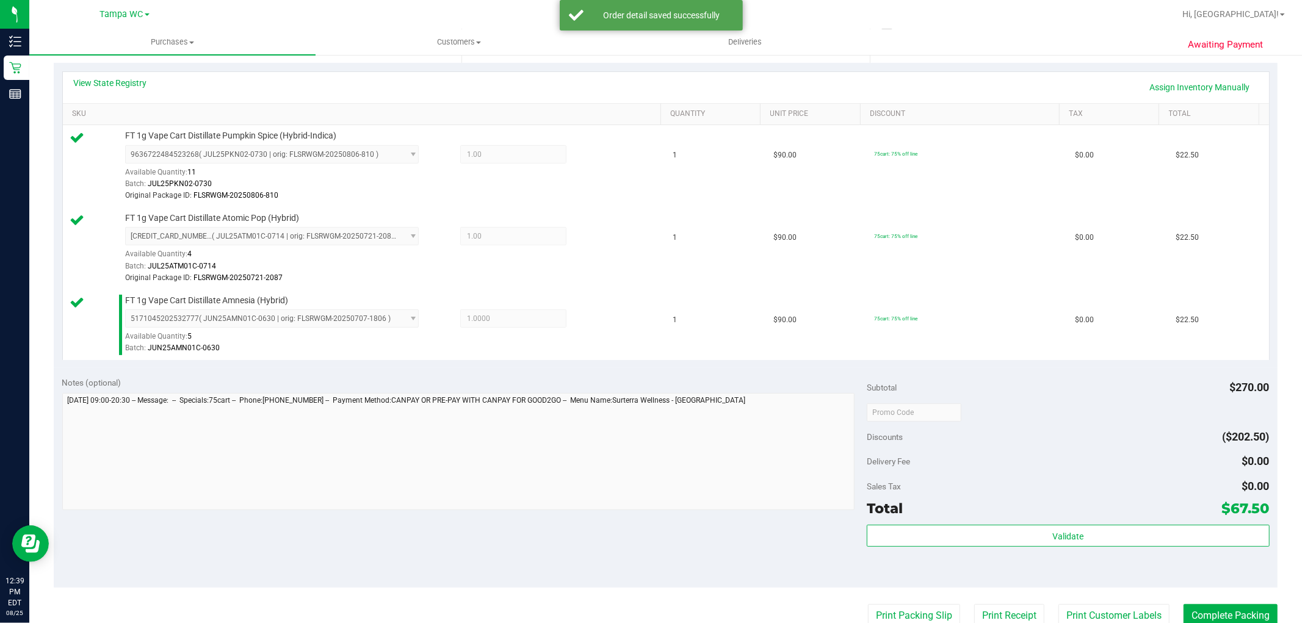
scroll to position [339, 0]
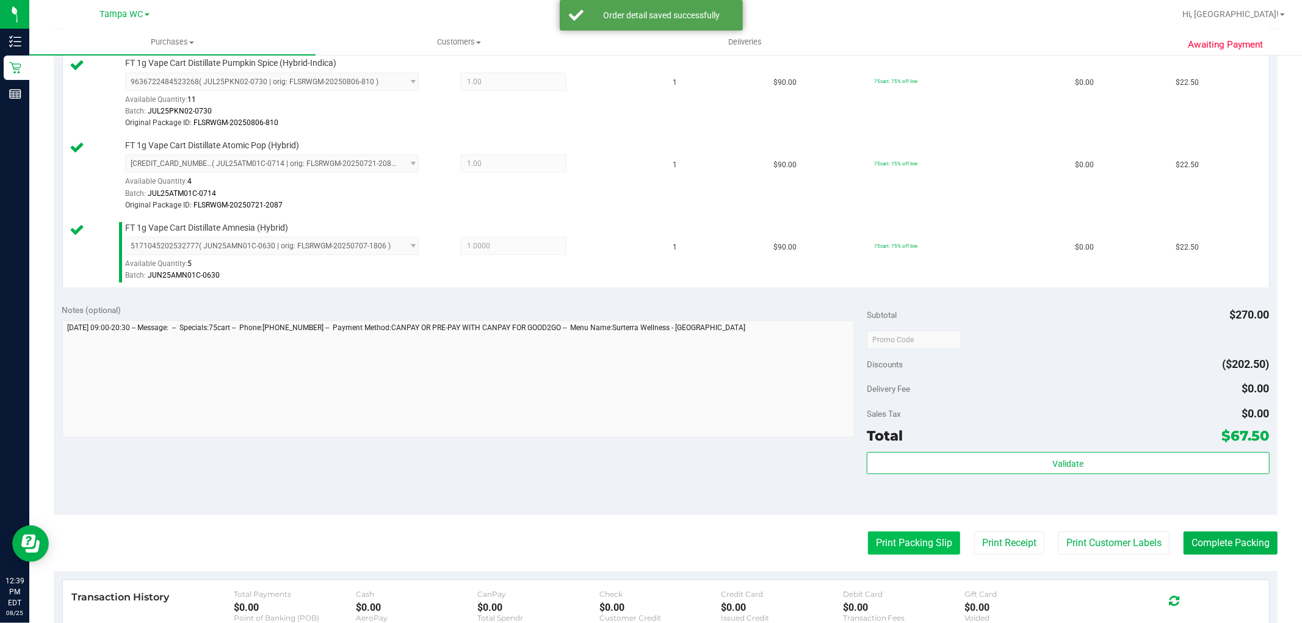
click at [887, 546] on button "Print Packing Slip" at bounding box center [914, 543] width 92 height 23
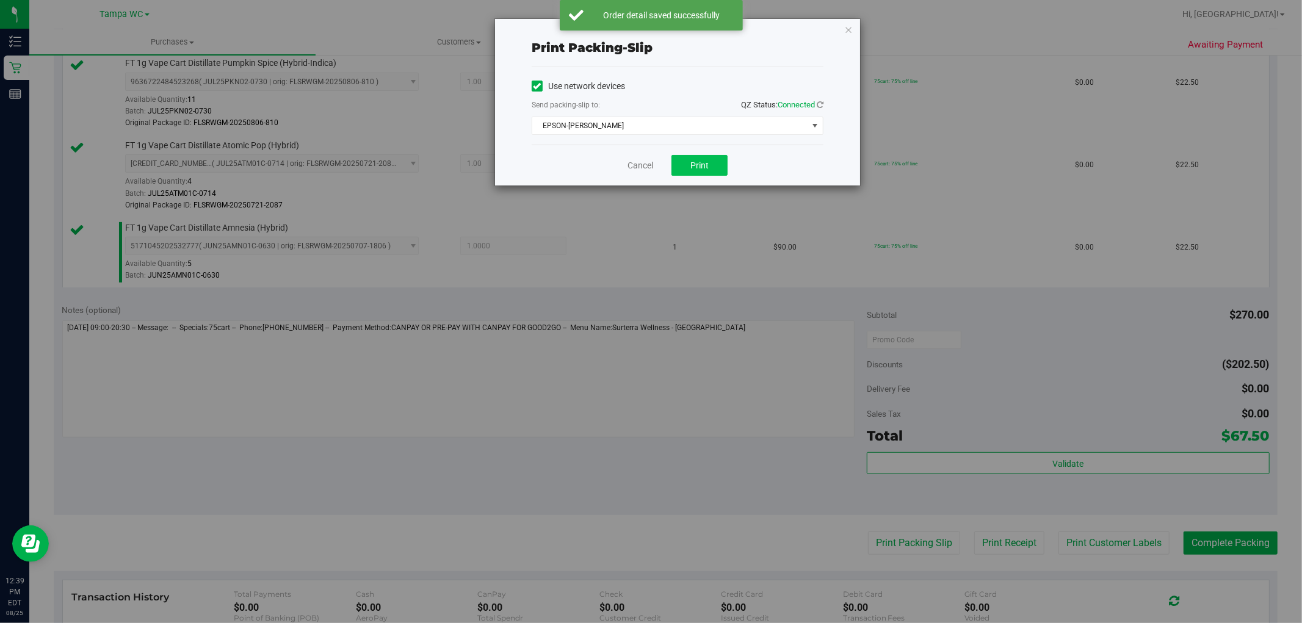
drag, startPoint x: 710, startPoint y: 176, endPoint x: 717, endPoint y: 164, distance: 13.9
click at [713, 172] on div "Cancel Print" at bounding box center [678, 165] width 292 height 41
click at [717, 164] on button "Print" at bounding box center [700, 165] width 56 height 21
click at [651, 168] on link "Cancel" at bounding box center [641, 165] width 26 height 13
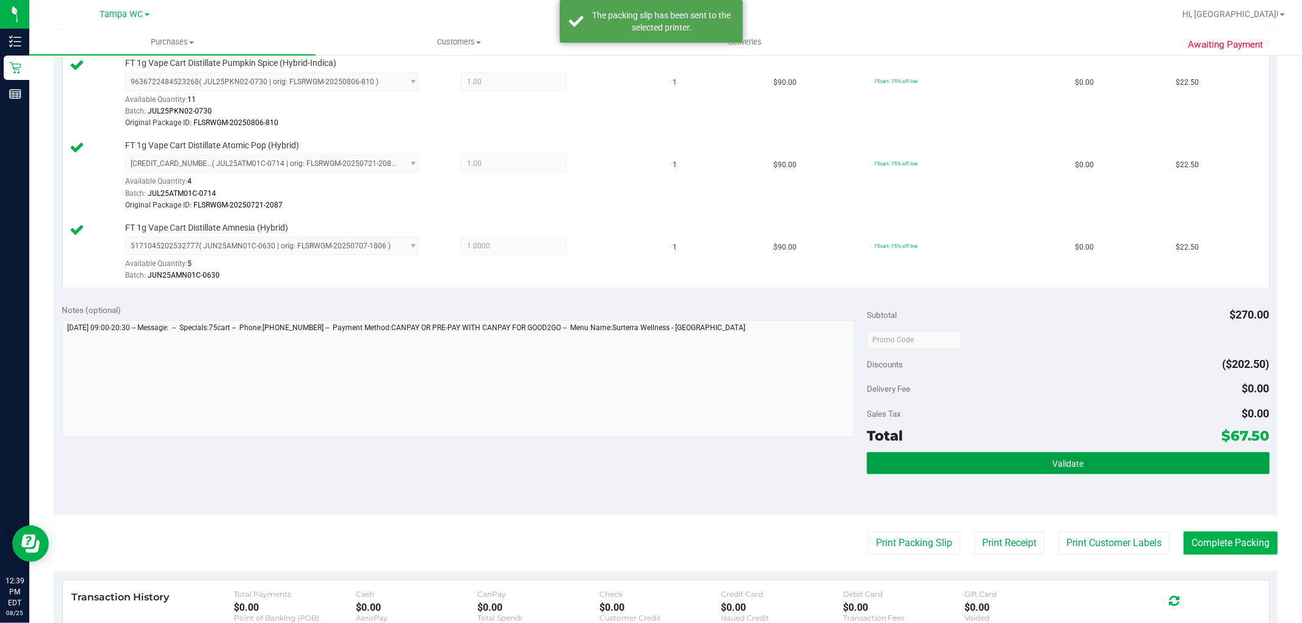
drag, startPoint x: 905, startPoint y: 460, endPoint x: 882, endPoint y: 381, distance: 82.1
click at [905, 458] on button "Validate" at bounding box center [1068, 463] width 402 height 22
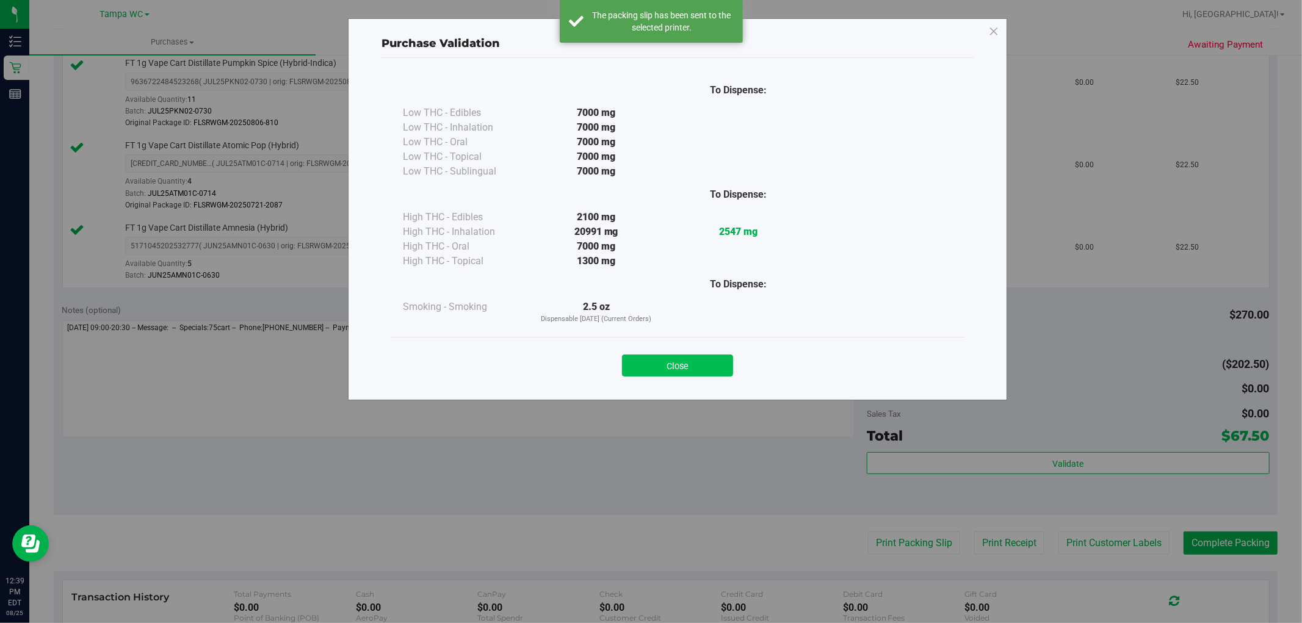
click at [701, 356] on button "Close" at bounding box center [677, 366] width 111 height 22
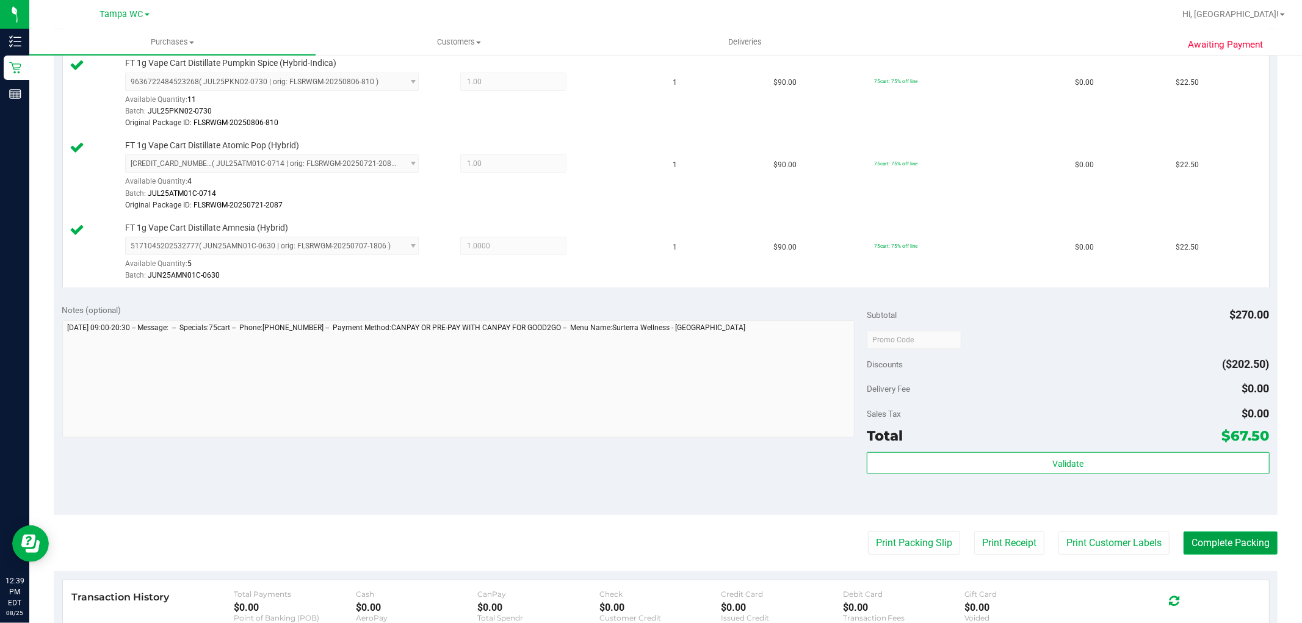
click at [1241, 551] on button "Complete Packing" at bounding box center [1231, 543] width 94 height 23
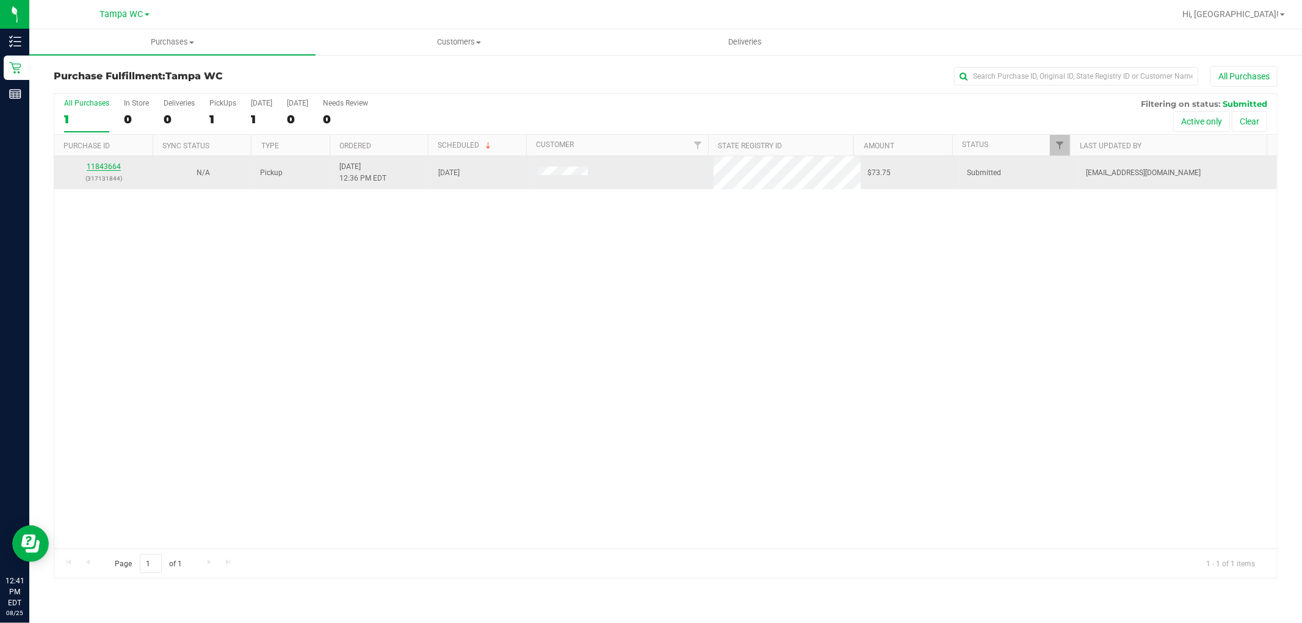
click at [111, 165] on link "11843664" at bounding box center [104, 166] width 34 height 9
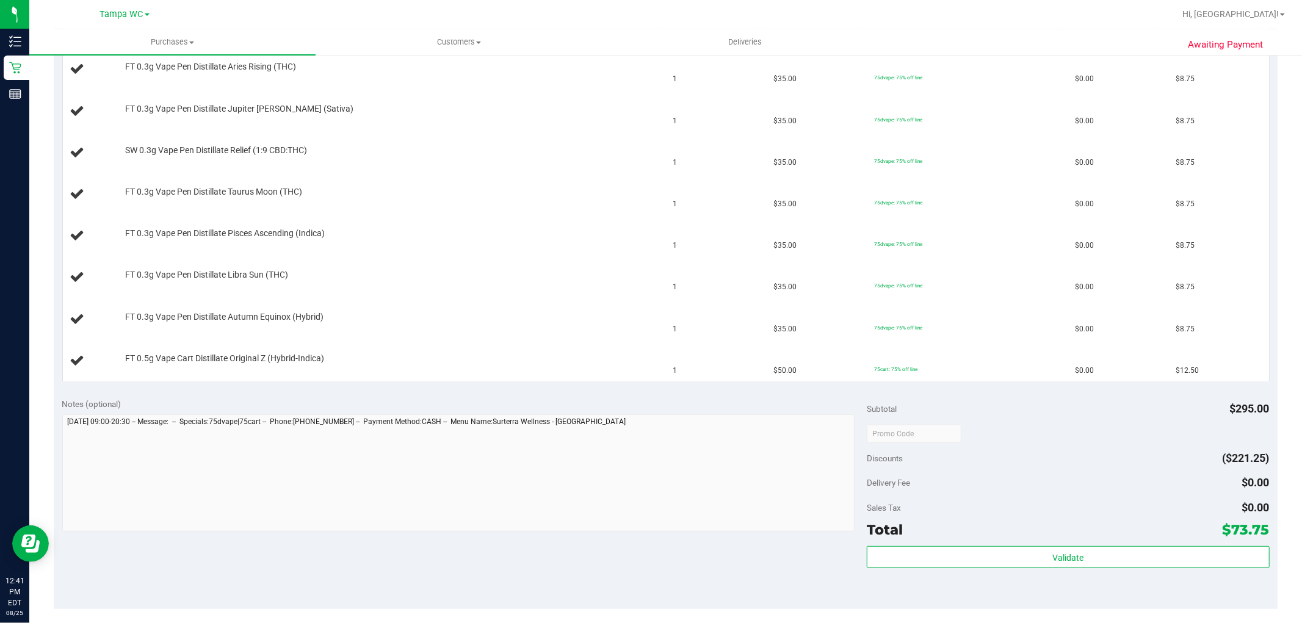
scroll to position [474, 0]
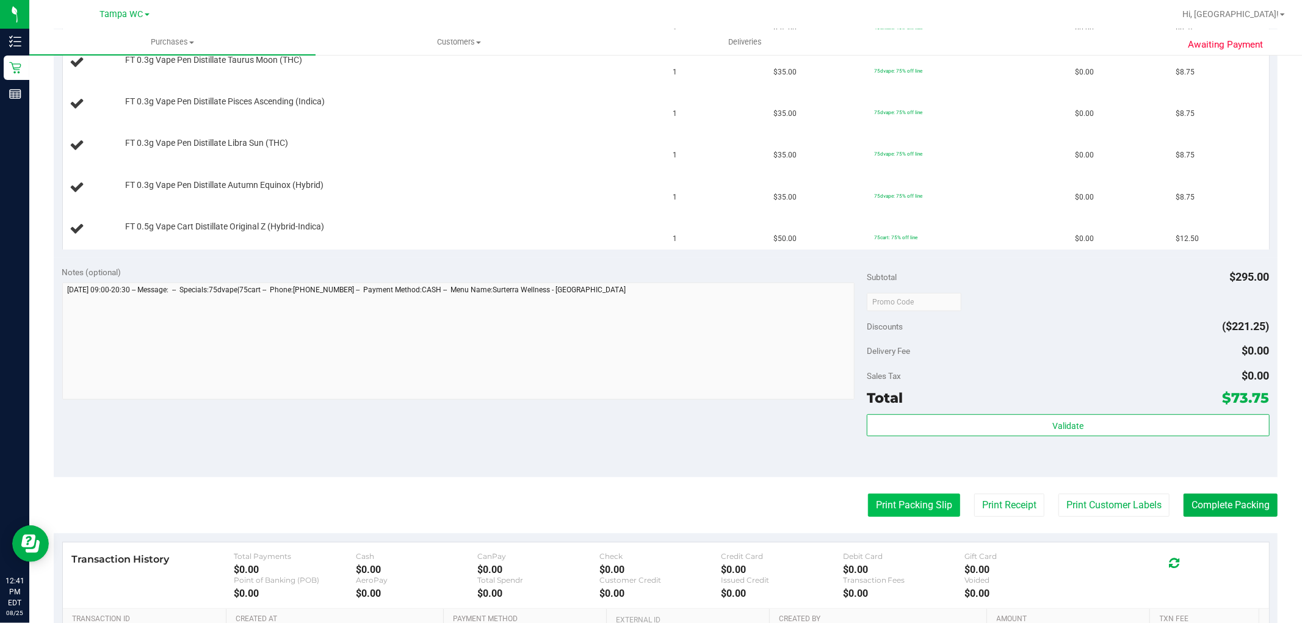
click at [896, 509] on button "Print Packing Slip" at bounding box center [914, 505] width 92 height 23
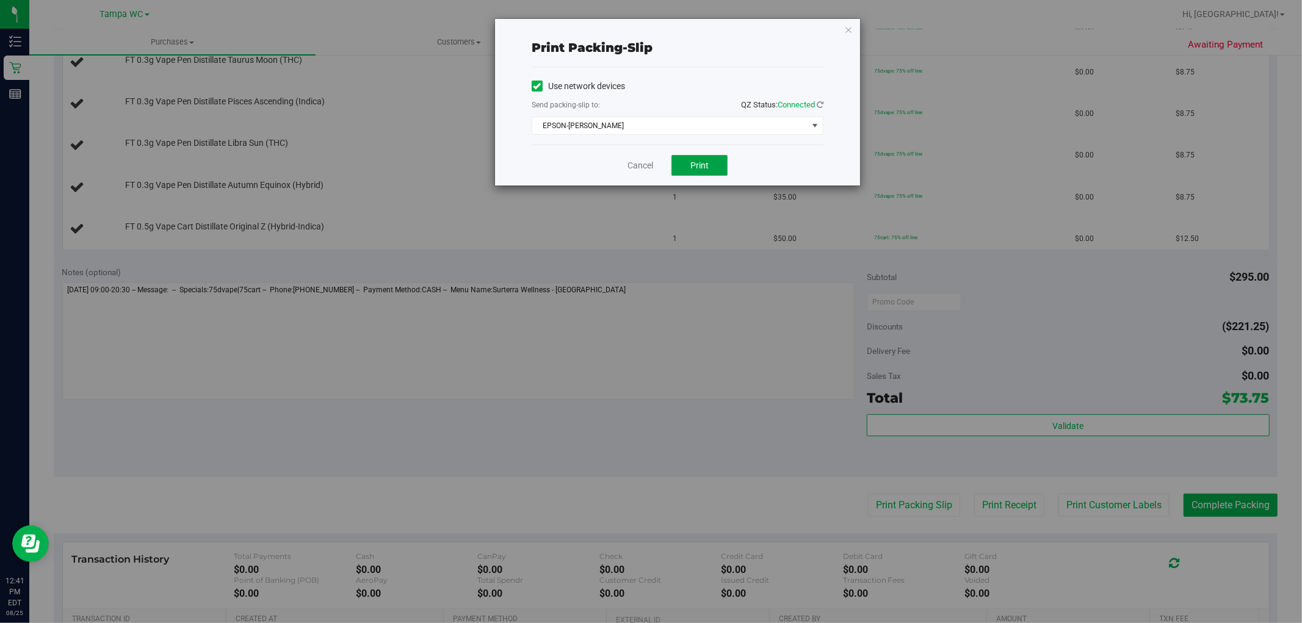
click at [724, 165] on button "Print" at bounding box center [700, 165] width 56 height 21
click at [845, 26] on icon "button" at bounding box center [848, 29] width 9 height 15
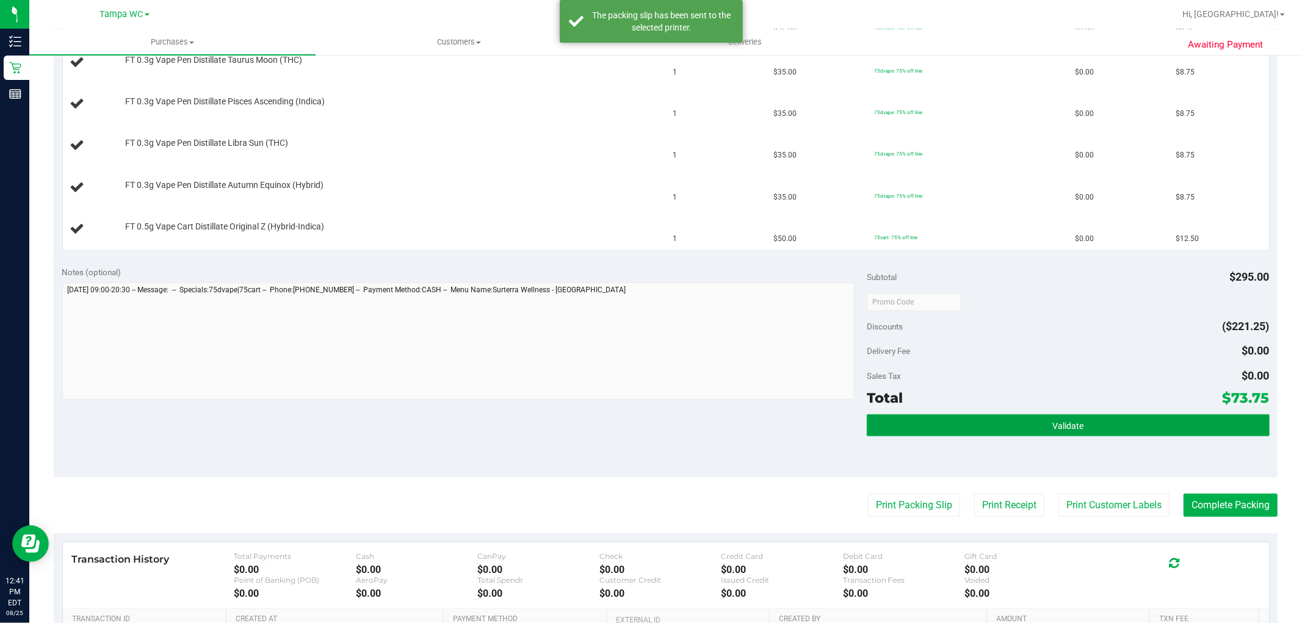
click at [1023, 427] on button "Validate" at bounding box center [1068, 426] width 402 height 22
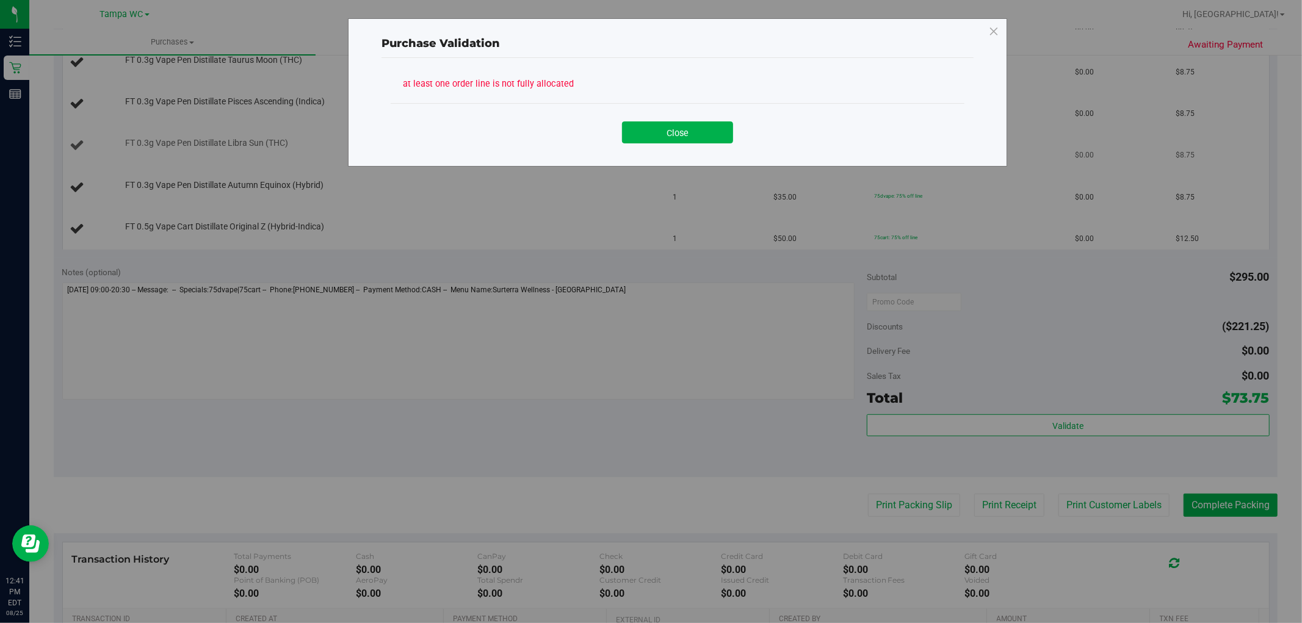
click at [646, 134] on button "Close" at bounding box center [677, 133] width 111 height 22
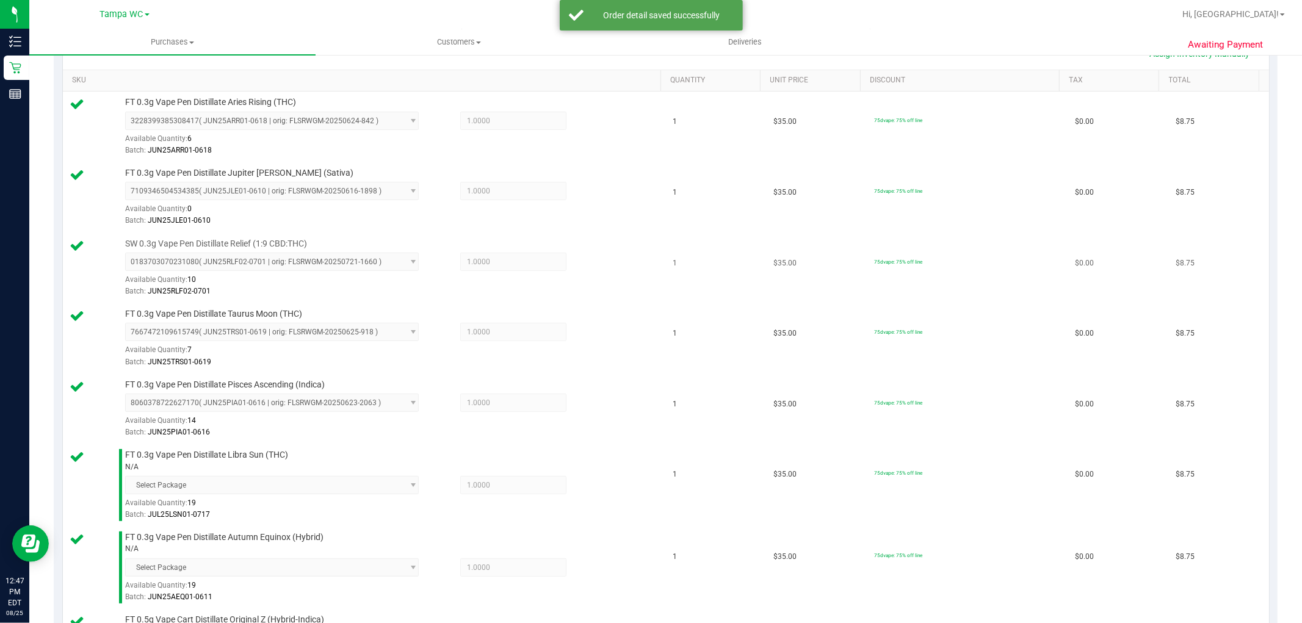
scroll to position [639, 0]
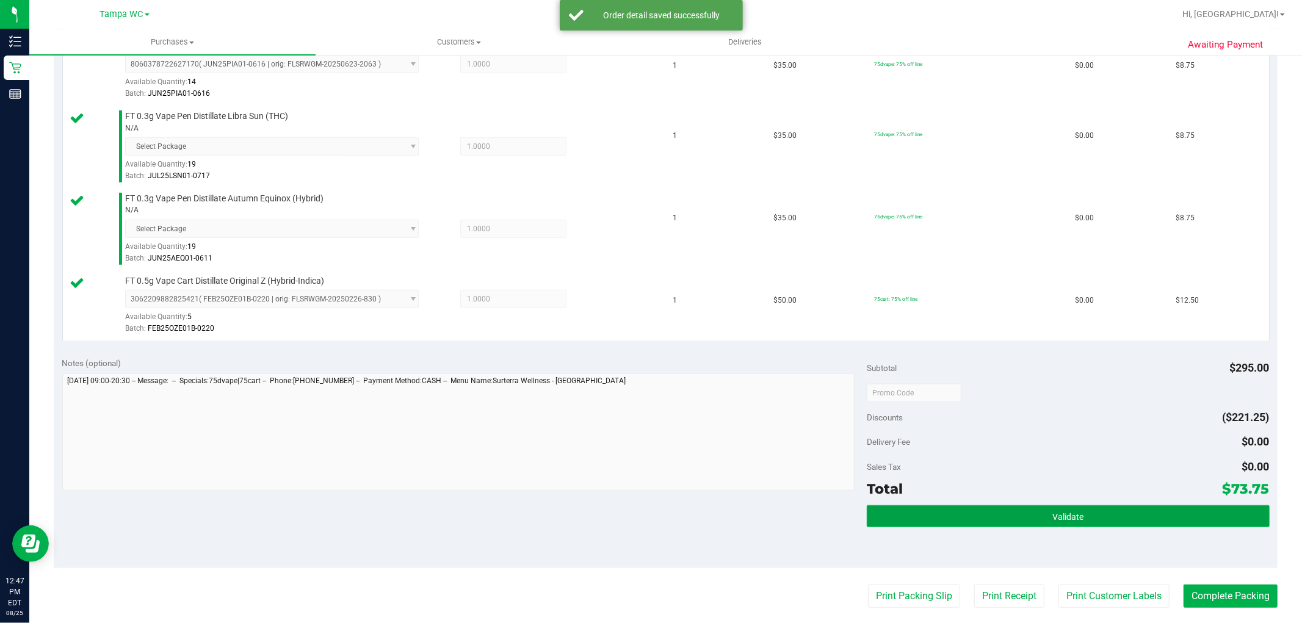
click at [947, 517] on button "Validate" at bounding box center [1068, 517] width 402 height 22
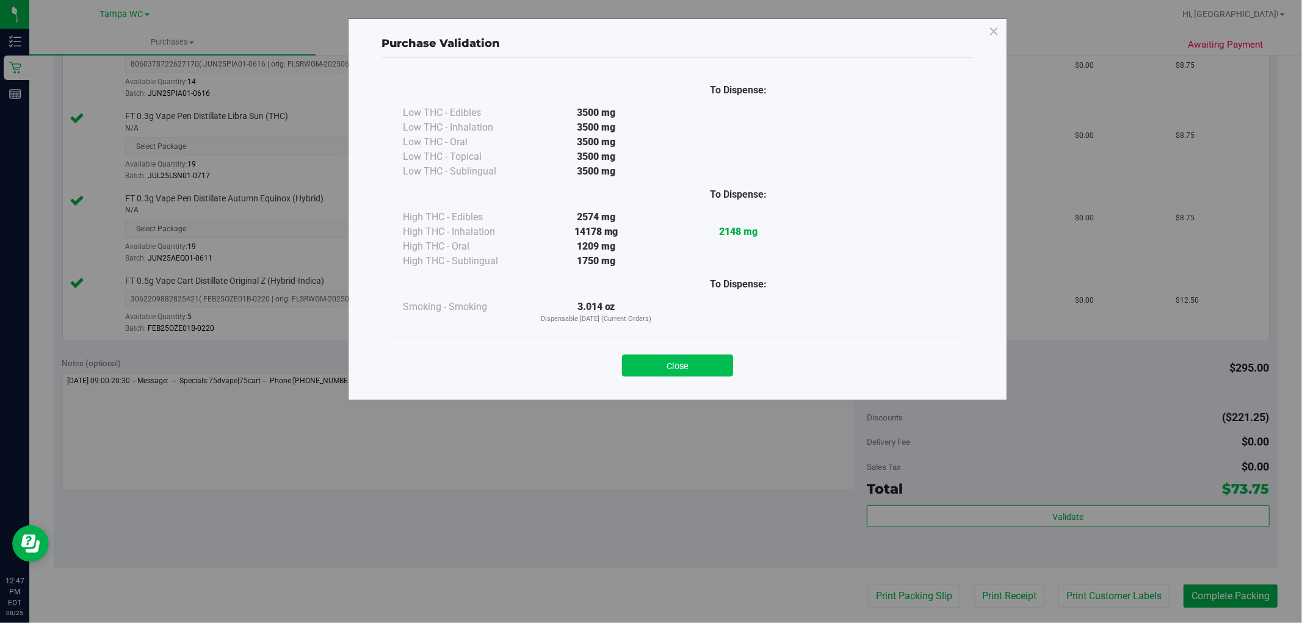
click at [667, 375] on button "Close" at bounding box center [677, 366] width 111 height 22
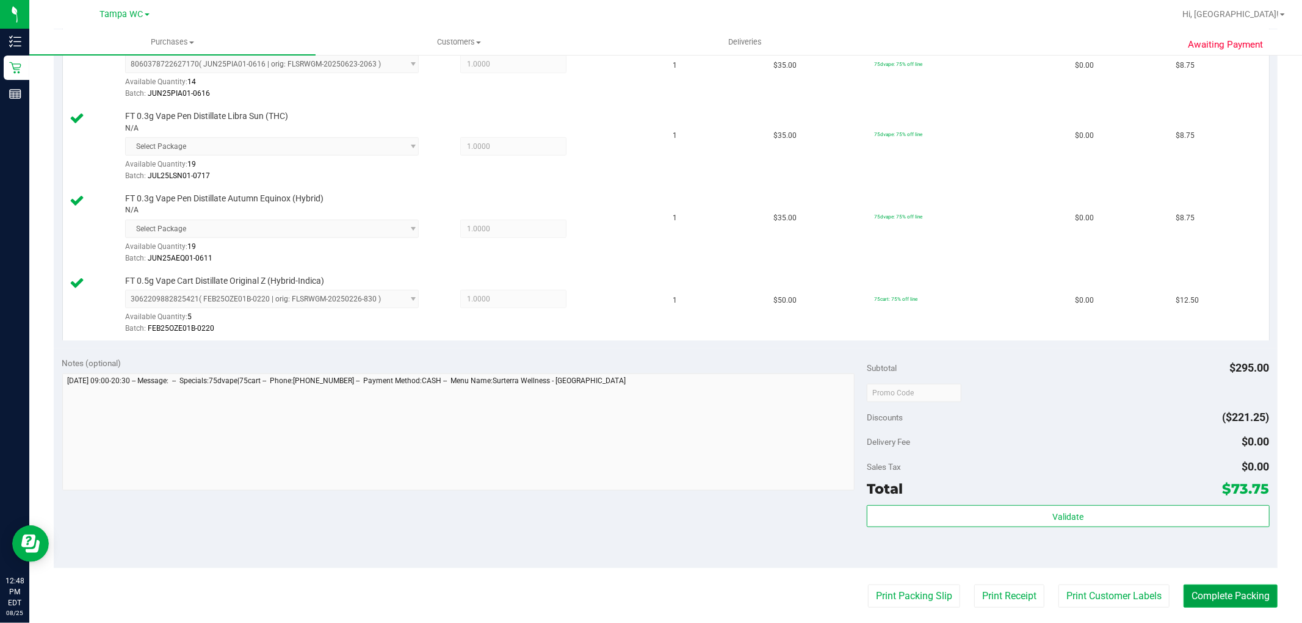
click at [1241, 593] on button "Complete Packing" at bounding box center [1231, 596] width 94 height 23
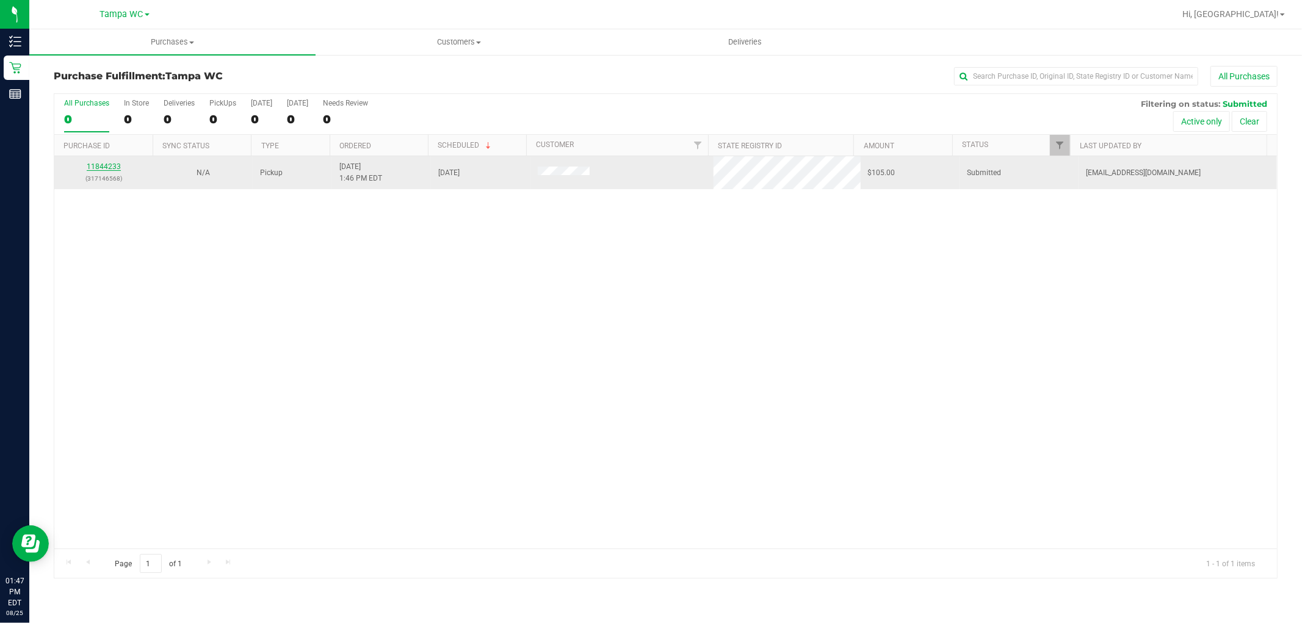
click at [109, 169] on link "11844233" at bounding box center [104, 166] width 34 height 9
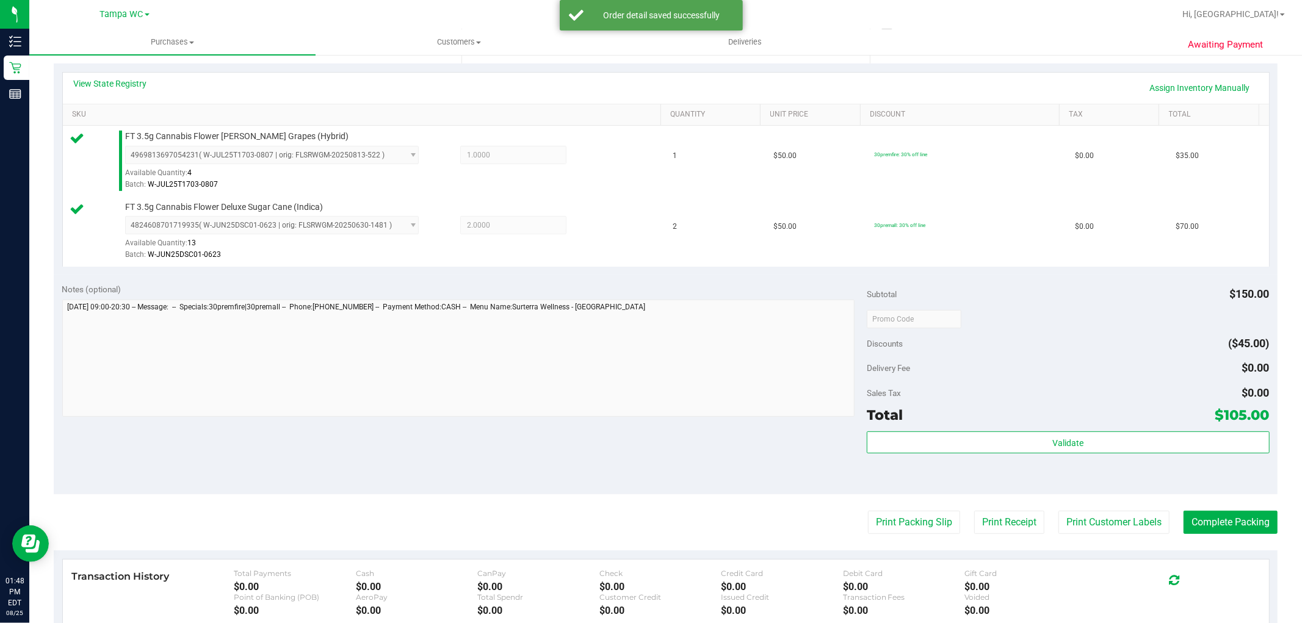
scroll to position [447, 0]
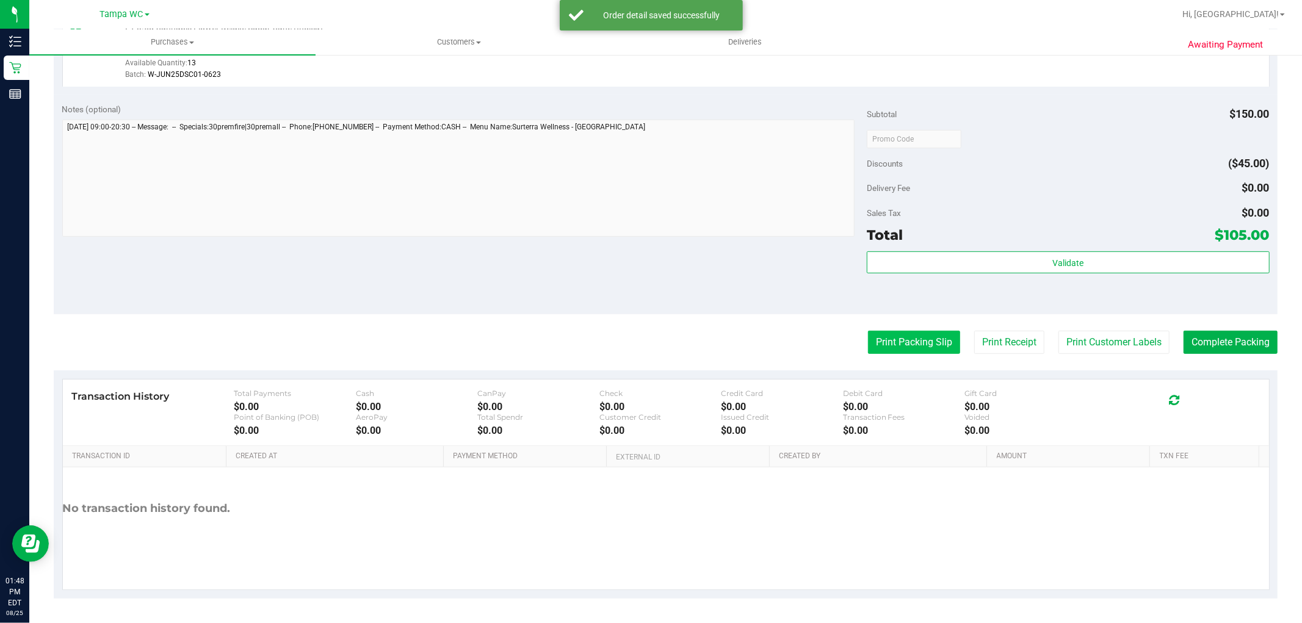
click at [935, 339] on button "Print Packing Slip" at bounding box center [914, 342] width 92 height 23
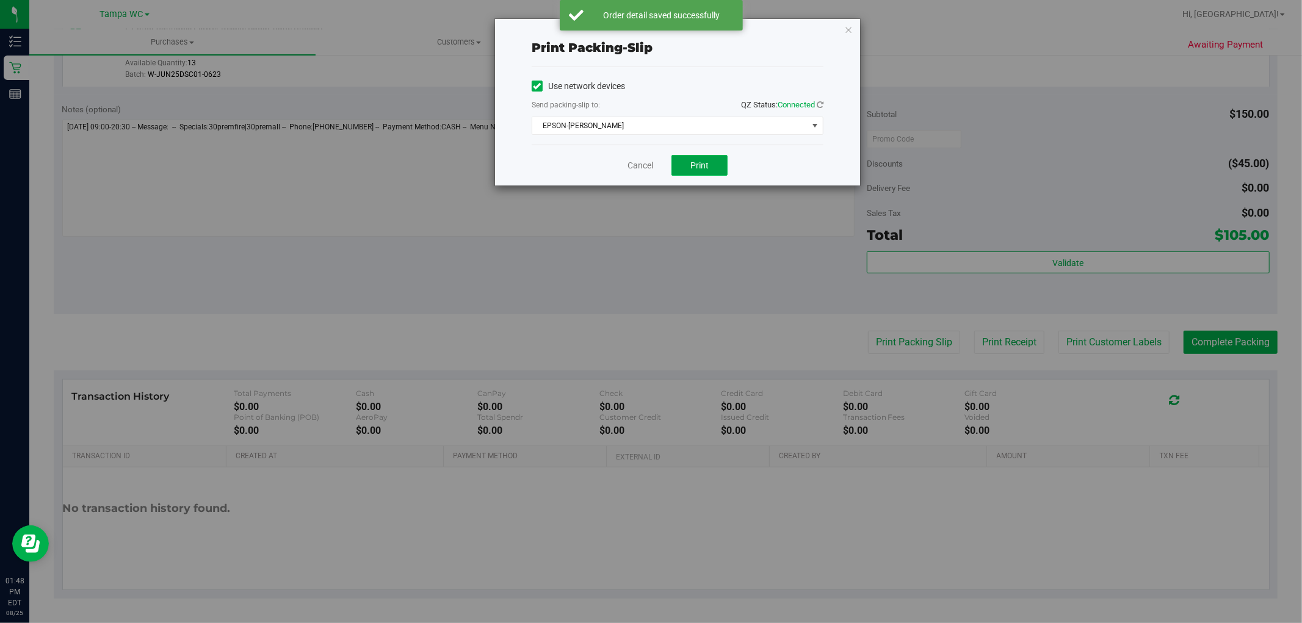
click at [683, 161] on button "Print" at bounding box center [700, 165] width 56 height 21
click at [644, 164] on link "Cancel" at bounding box center [641, 165] width 26 height 13
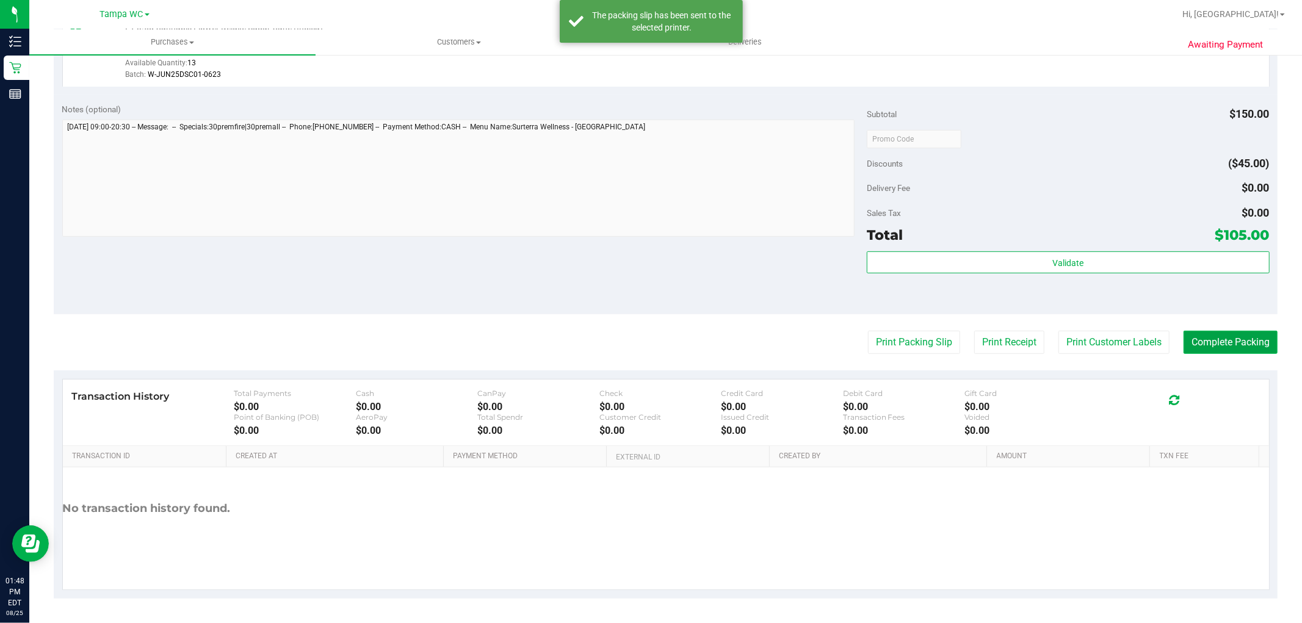
click at [1203, 335] on button "Complete Packing" at bounding box center [1231, 342] width 94 height 23
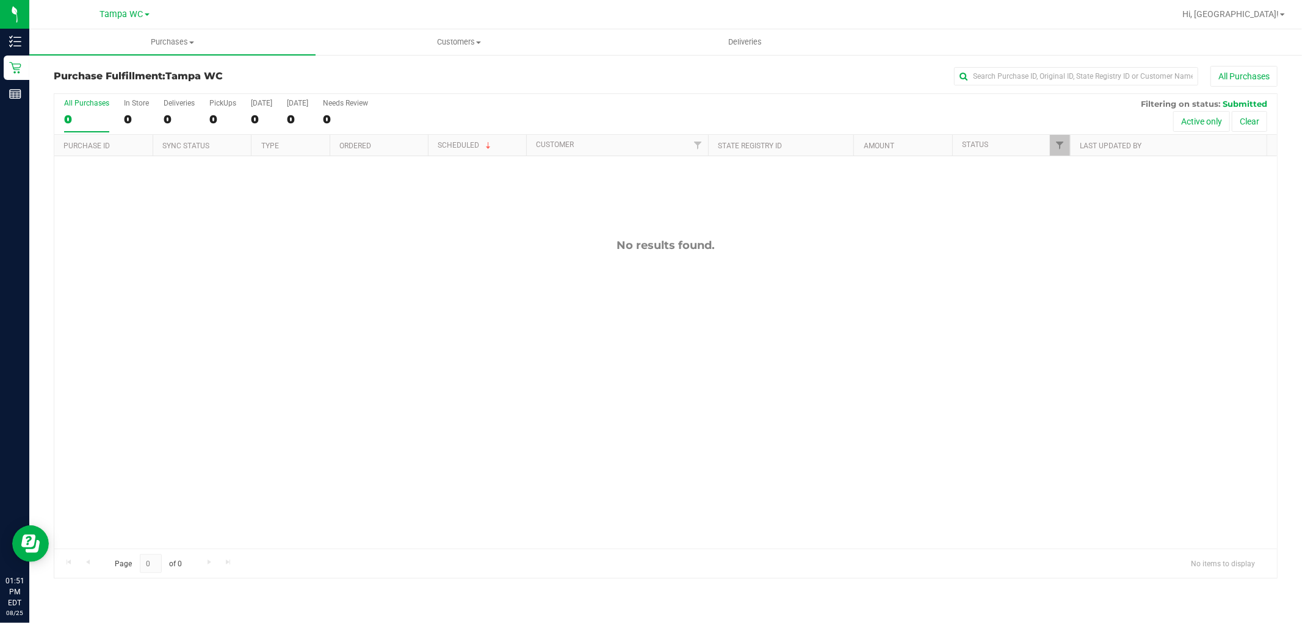
drag, startPoint x: 963, startPoint y: 322, endPoint x: 959, endPoint y: 333, distance: 11.2
click at [963, 324] on div "No results found." at bounding box center [665, 393] width 1223 height 475
